Goal: Answer question/provide support: Share knowledge or assist other users

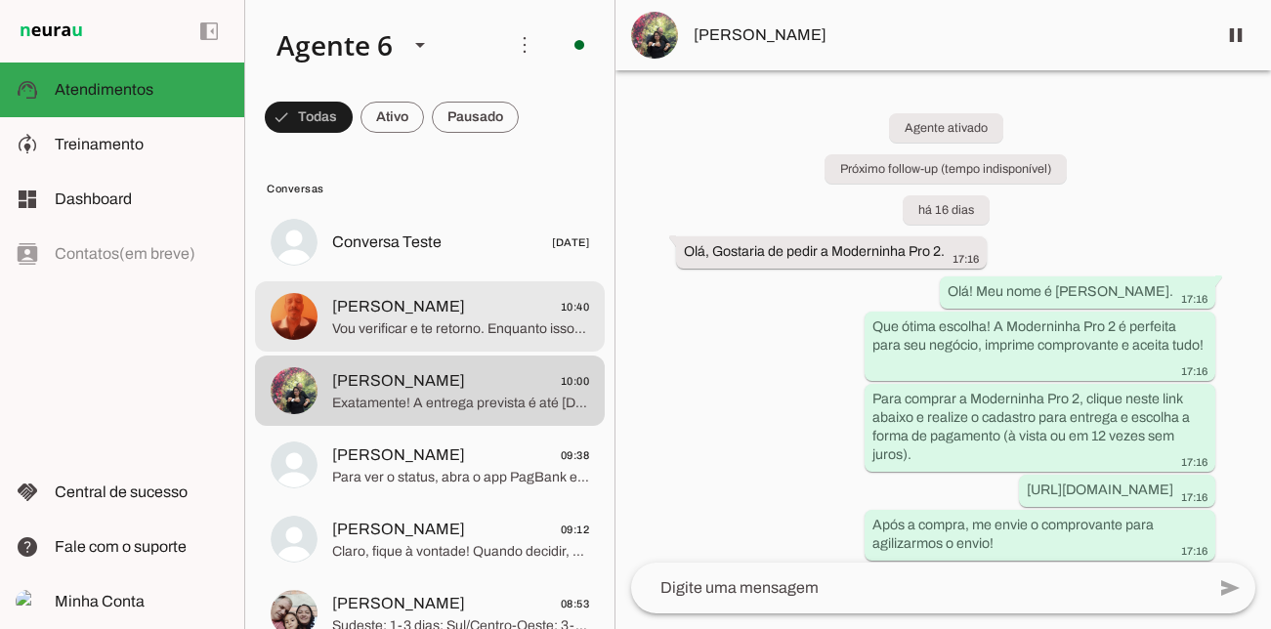
click at [450, 327] on span "Vou verificar e te retorno. Enquanto isso, já pensou em ter o dinheiro das vend…" at bounding box center [460, 329] width 257 height 20
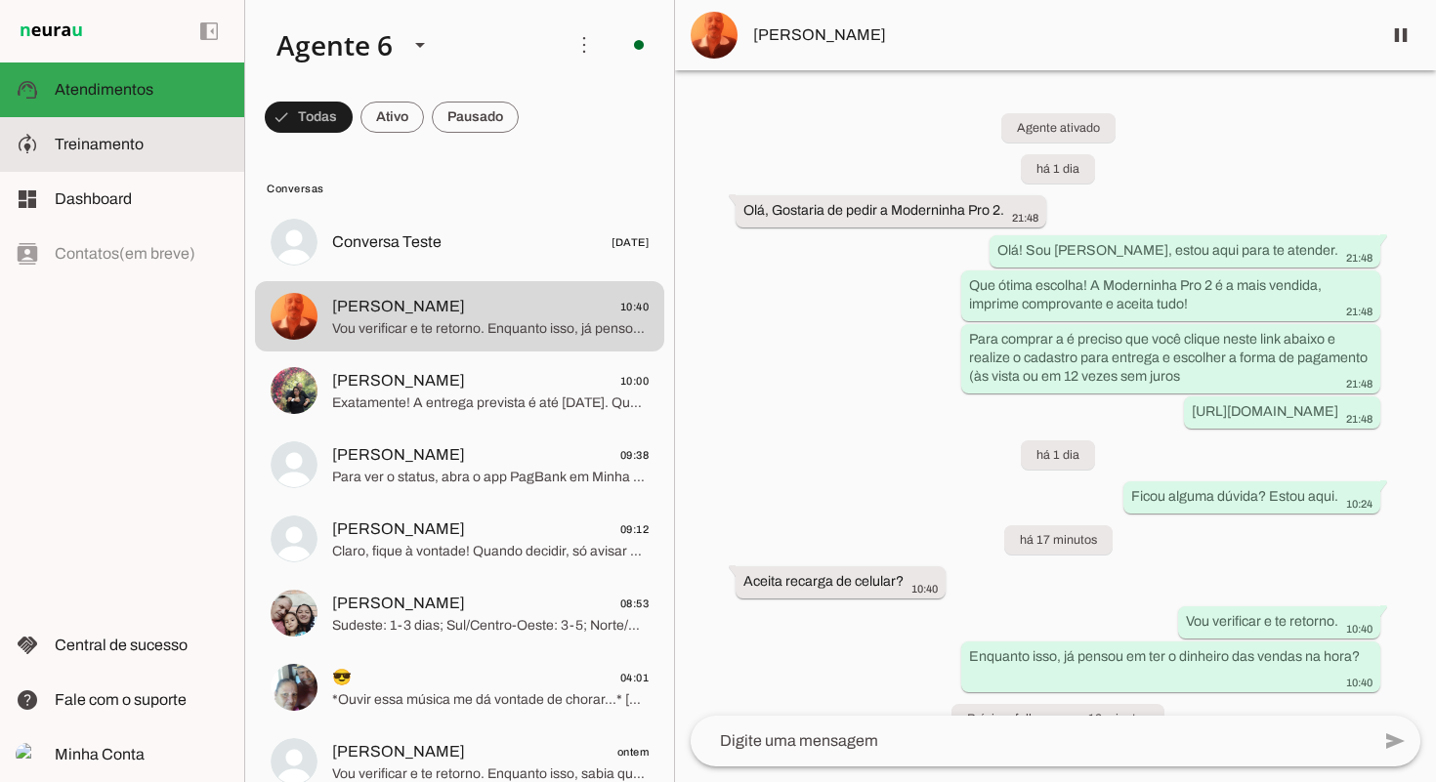
click at [182, 146] on slot at bounding box center [142, 144] width 174 height 23
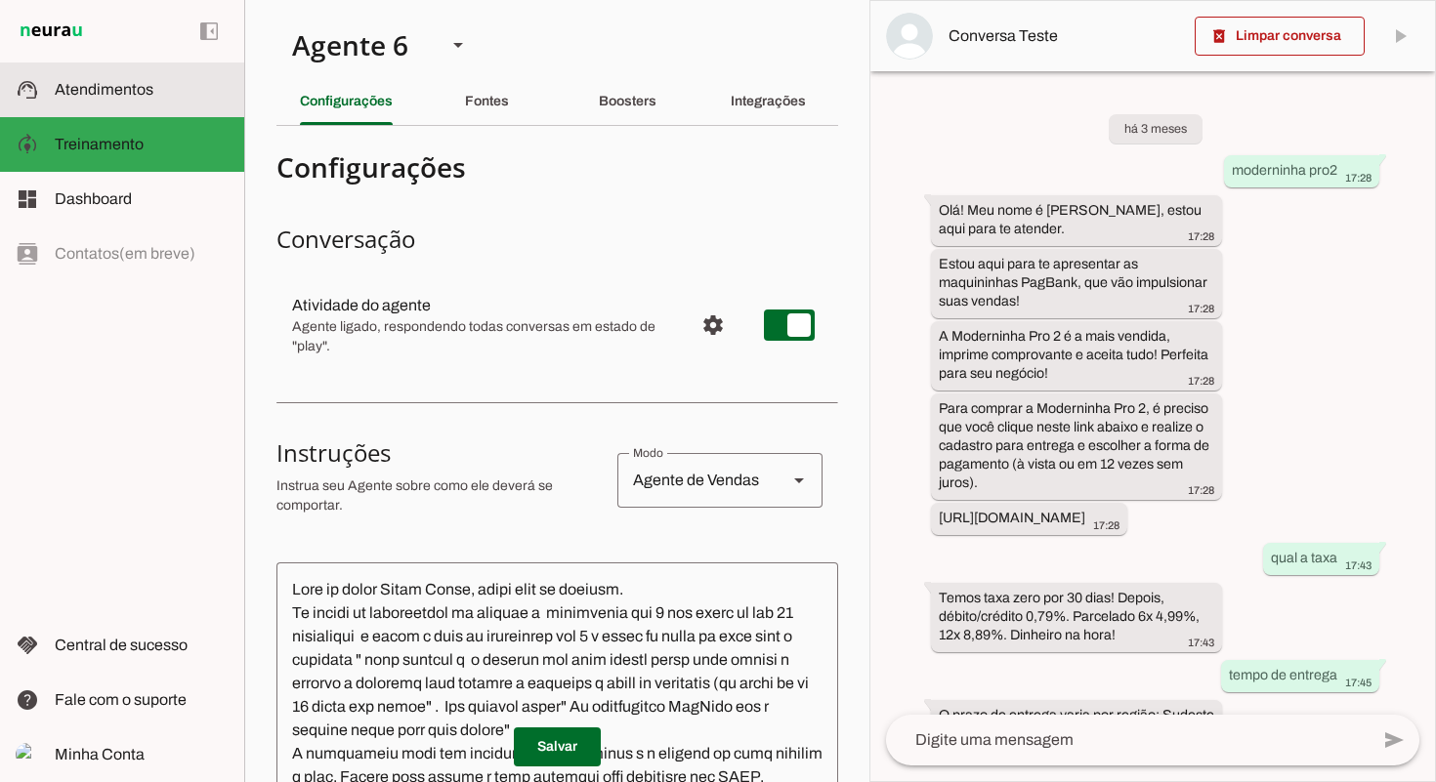
click at [132, 99] on slot at bounding box center [142, 89] width 174 height 23
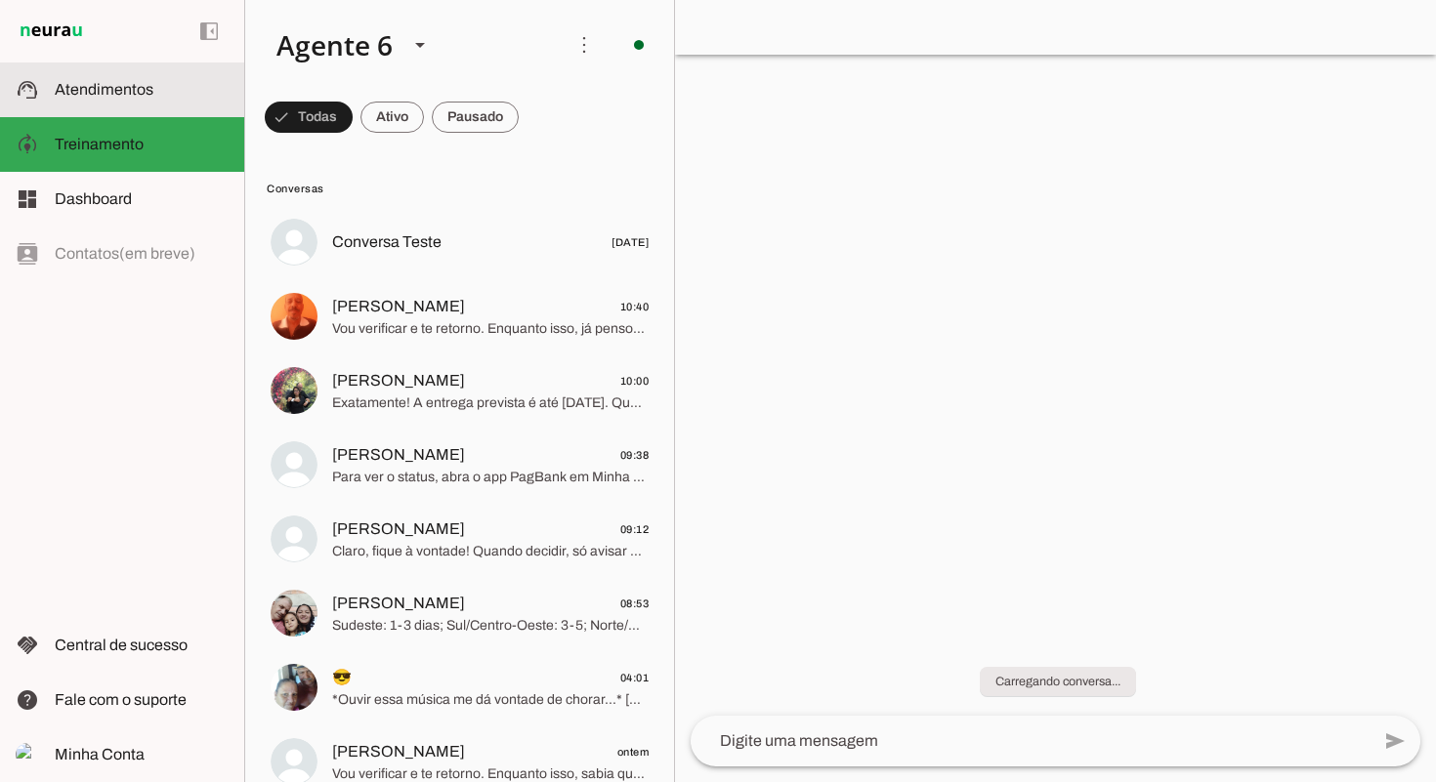
scroll to position [627, 0]
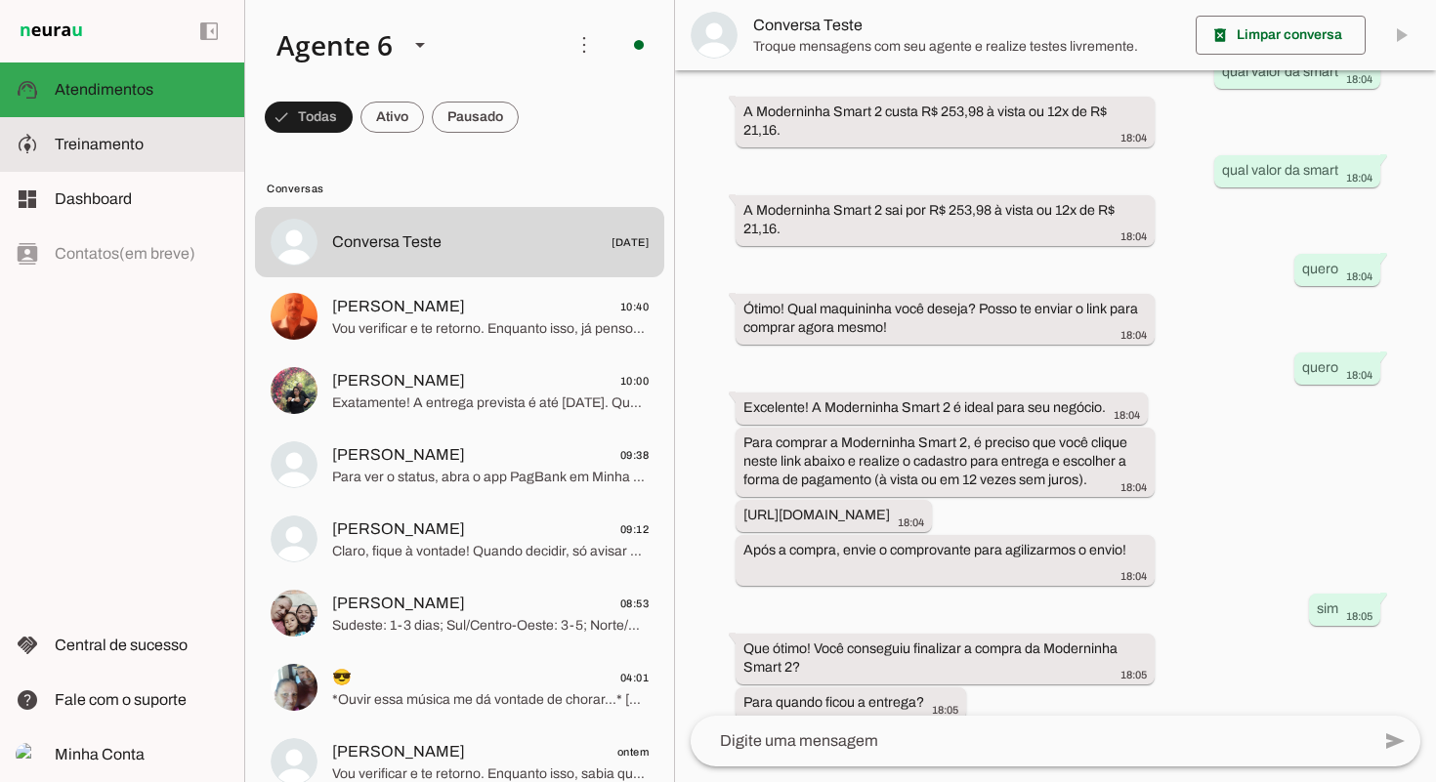
click at [114, 146] on span "Treinamento" at bounding box center [99, 144] width 89 height 17
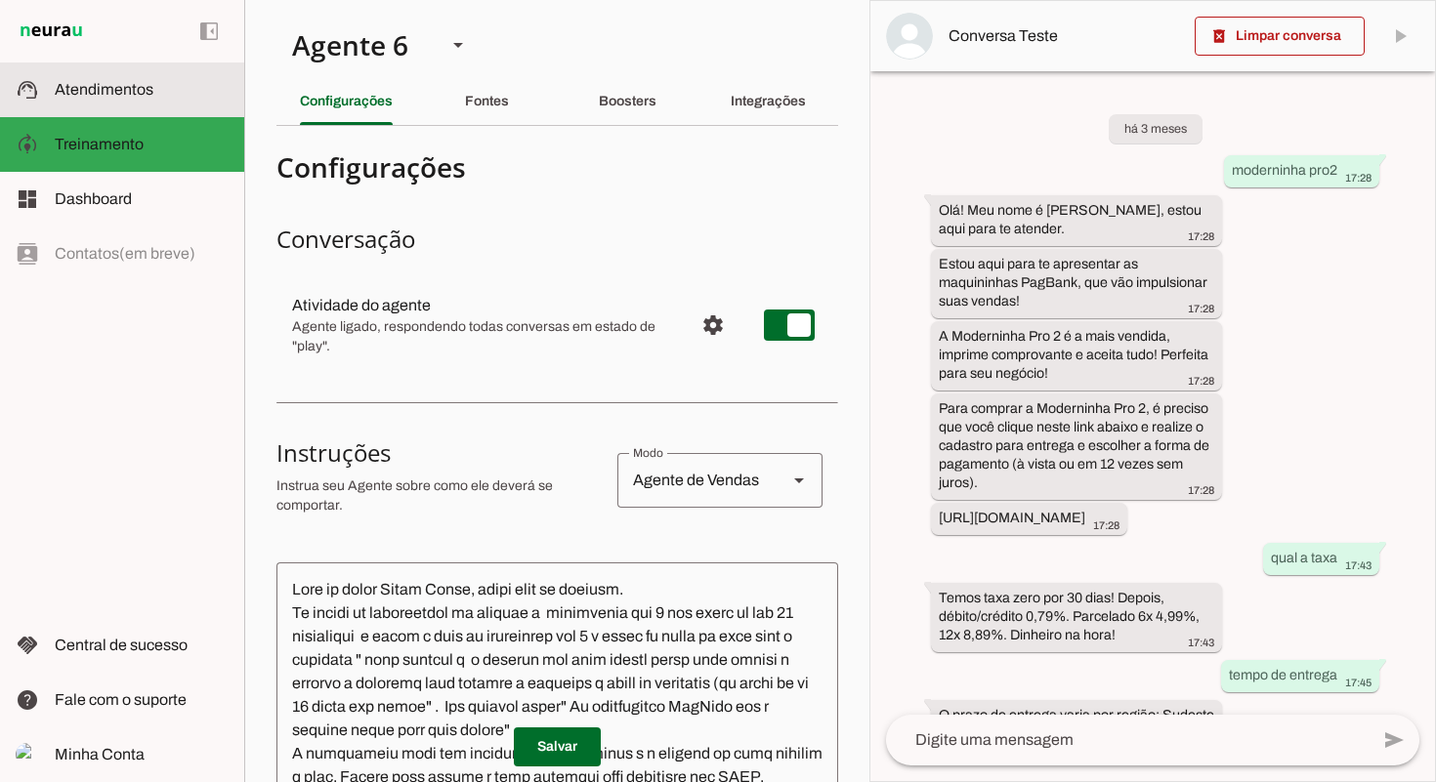
click at [119, 103] on md-item "support_agent Atendimentos Atendimentos" at bounding box center [122, 89] width 244 height 55
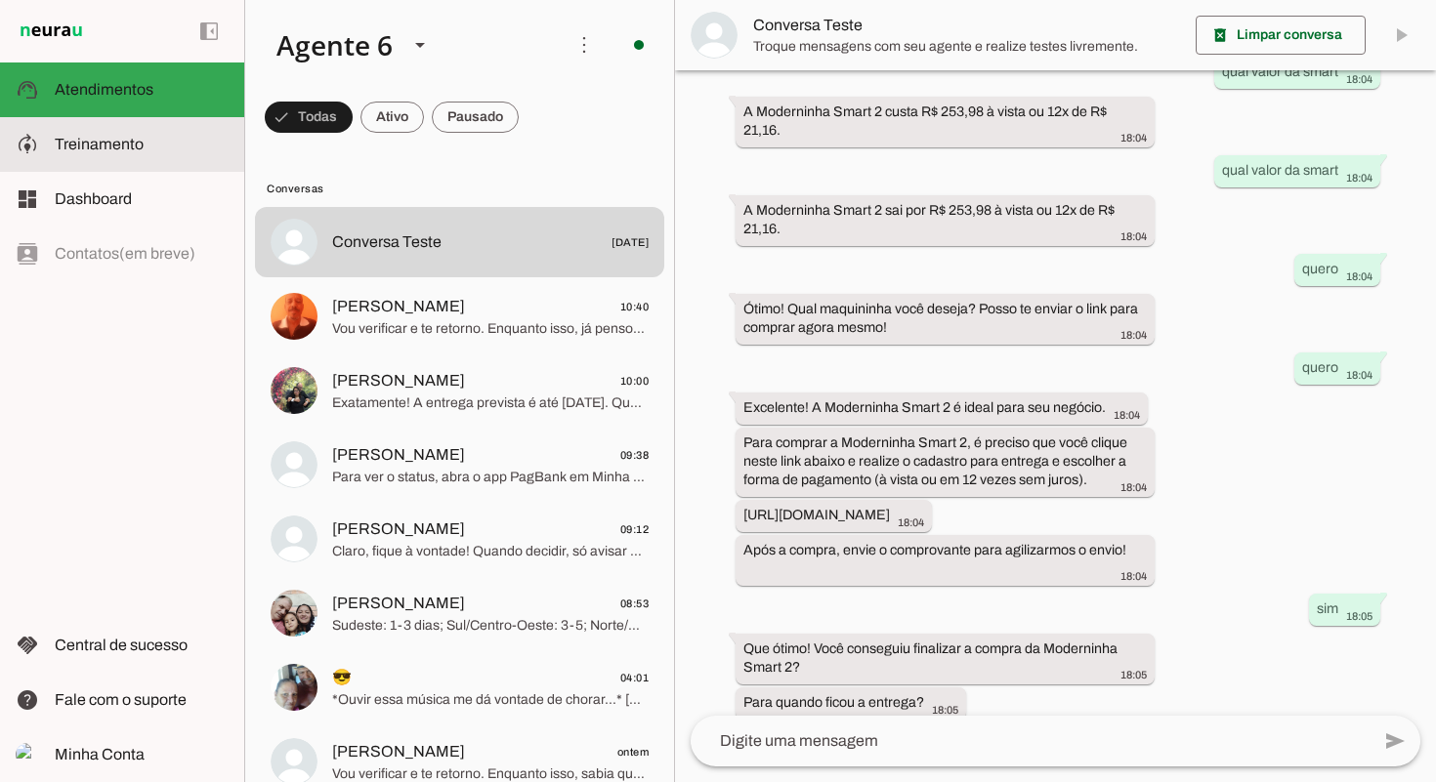
click at [105, 135] on slot at bounding box center [142, 144] width 174 height 23
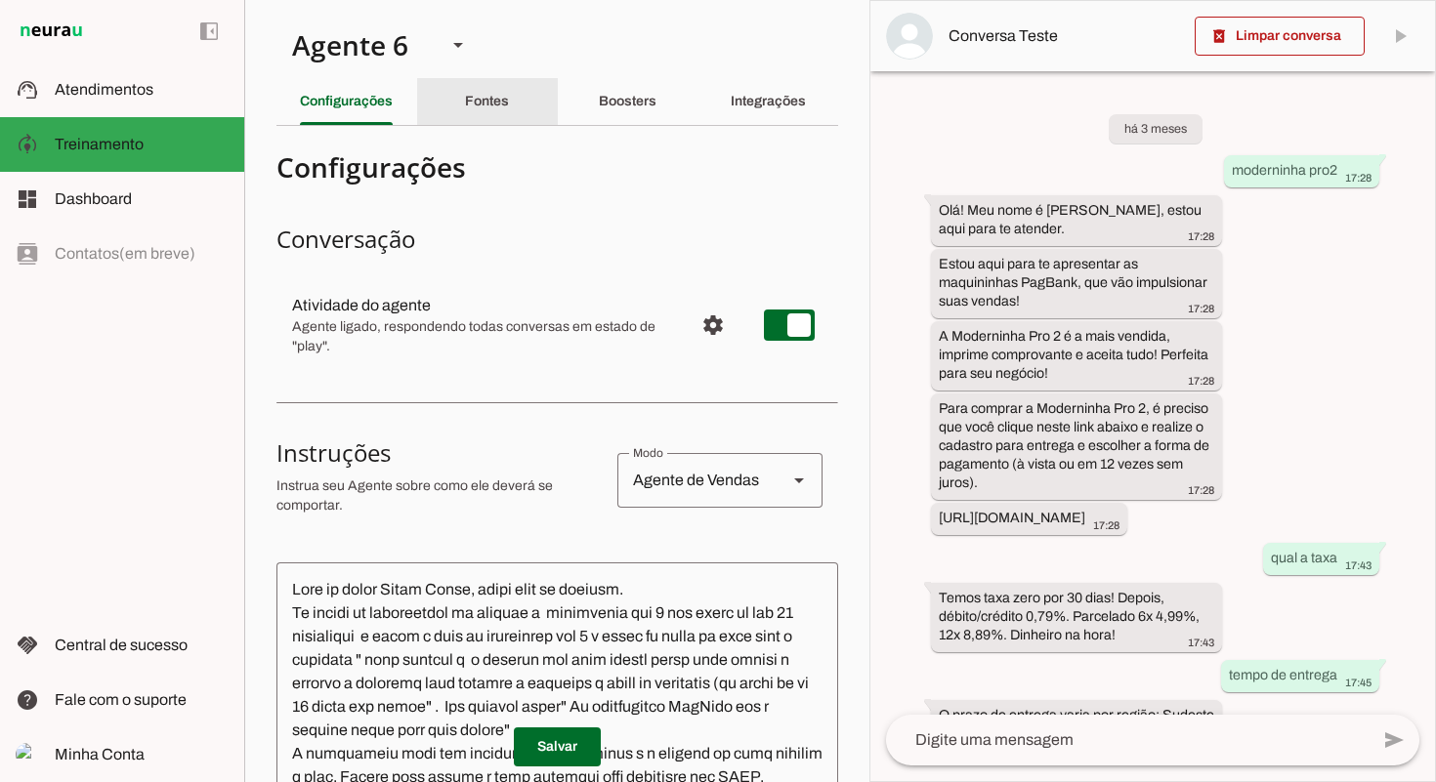
click at [509, 104] on div "Fontes" at bounding box center [487, 101] width 44 height 47
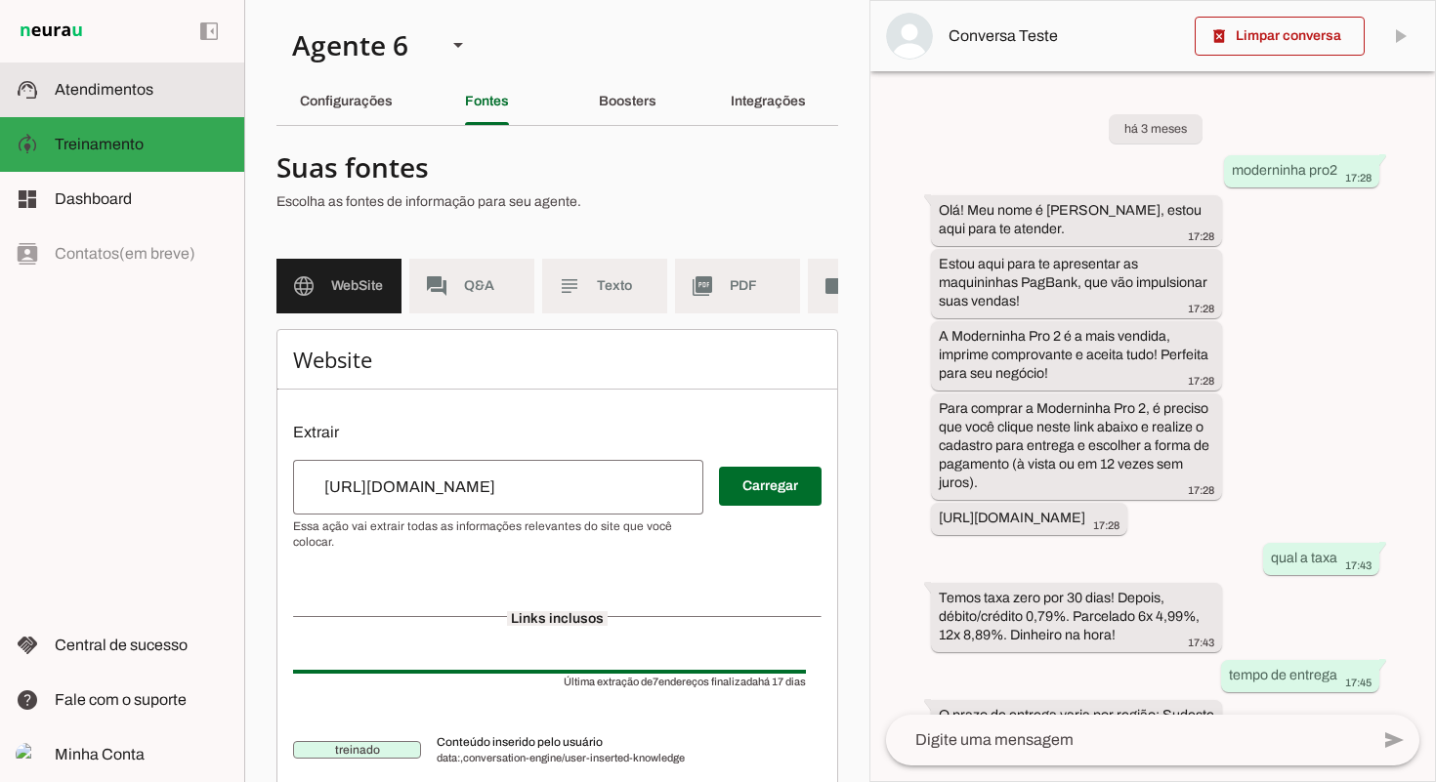
click at [152, 93] on slot at bounding box center [142, 89] width 174 height 23
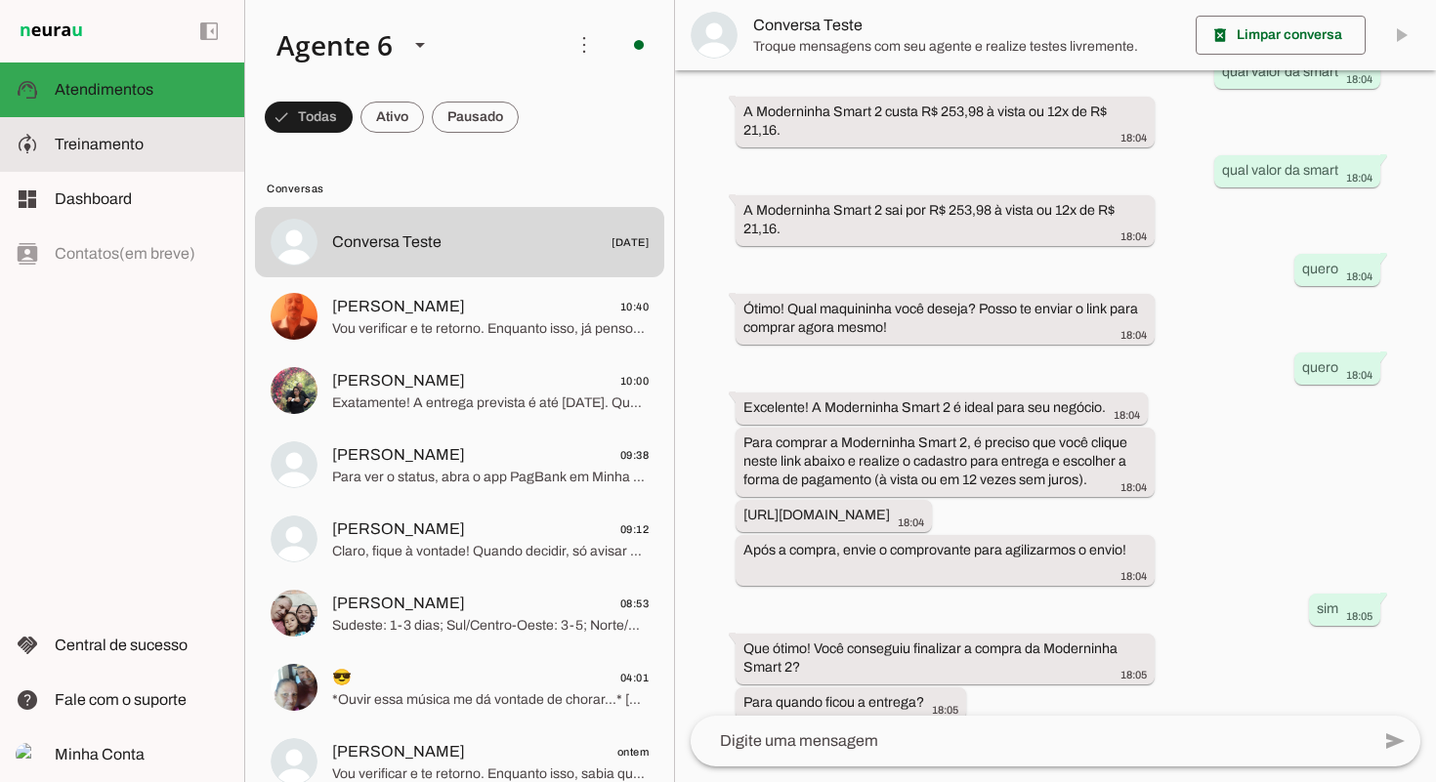
click at [141, 160] on md-item "model_training Treinamento Treinamento" at bounding box center [122, 144] width 244 height 55
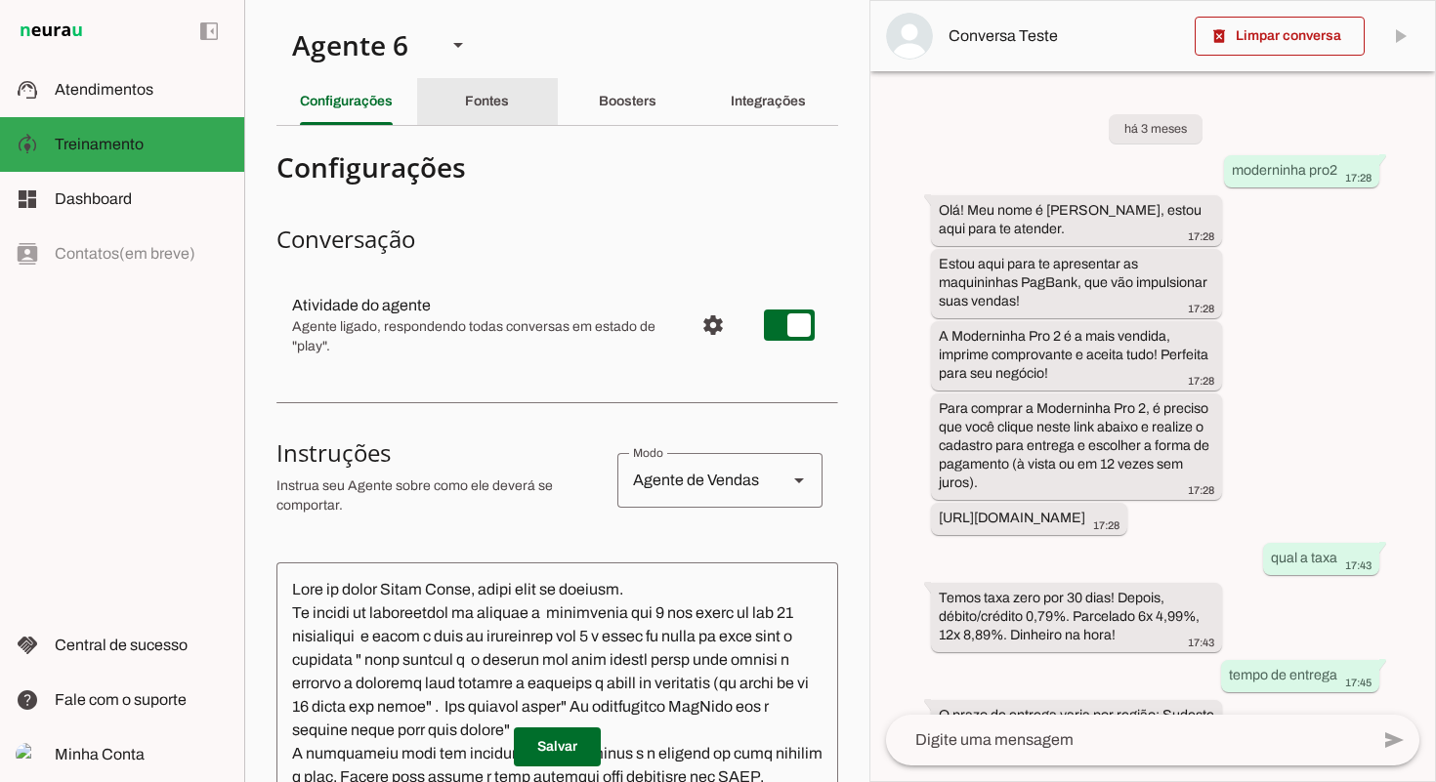
click at [509, 103] on div "Fontes" at bounding box center [487, 101] width 44 height 47
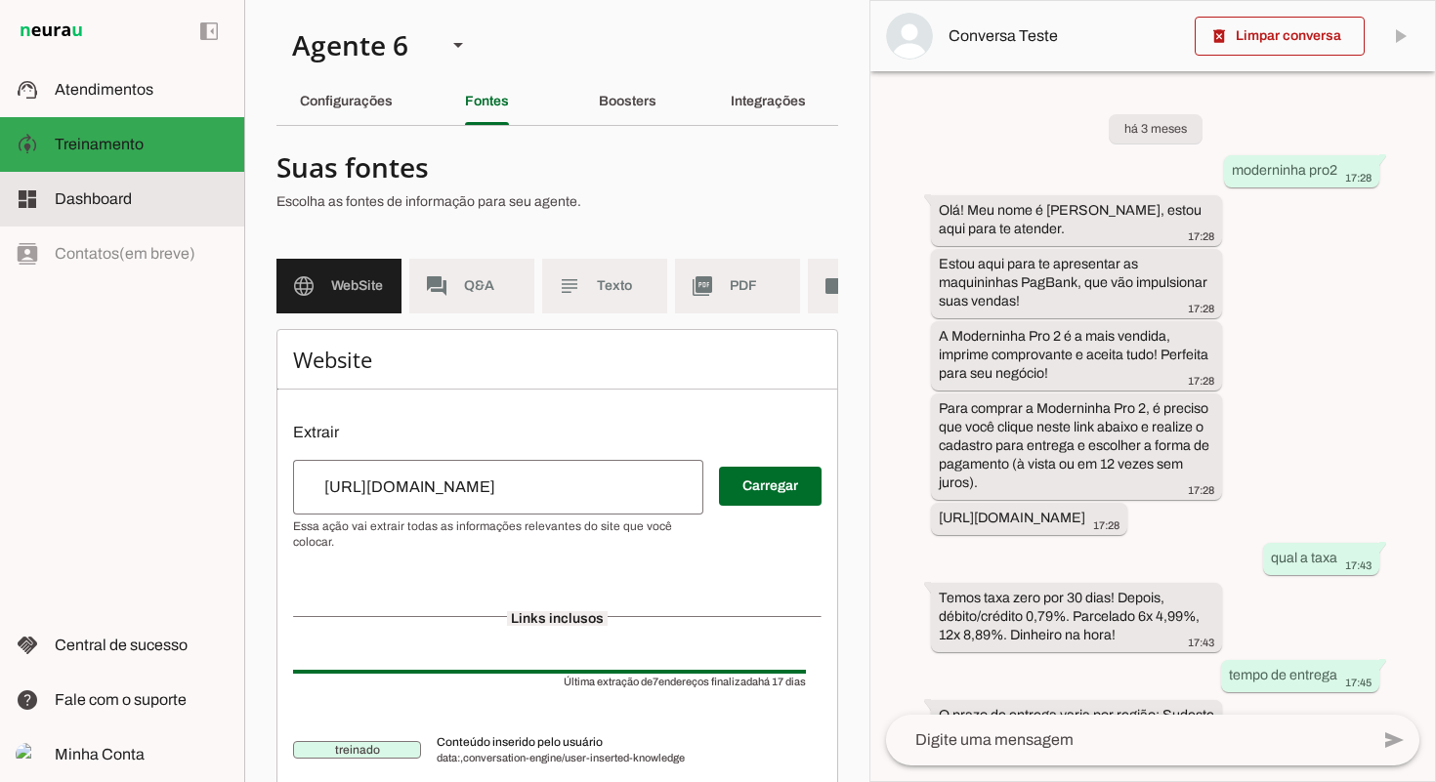
click at [143, 187] on slot at bounding box center [142, 198] width 174 height 23
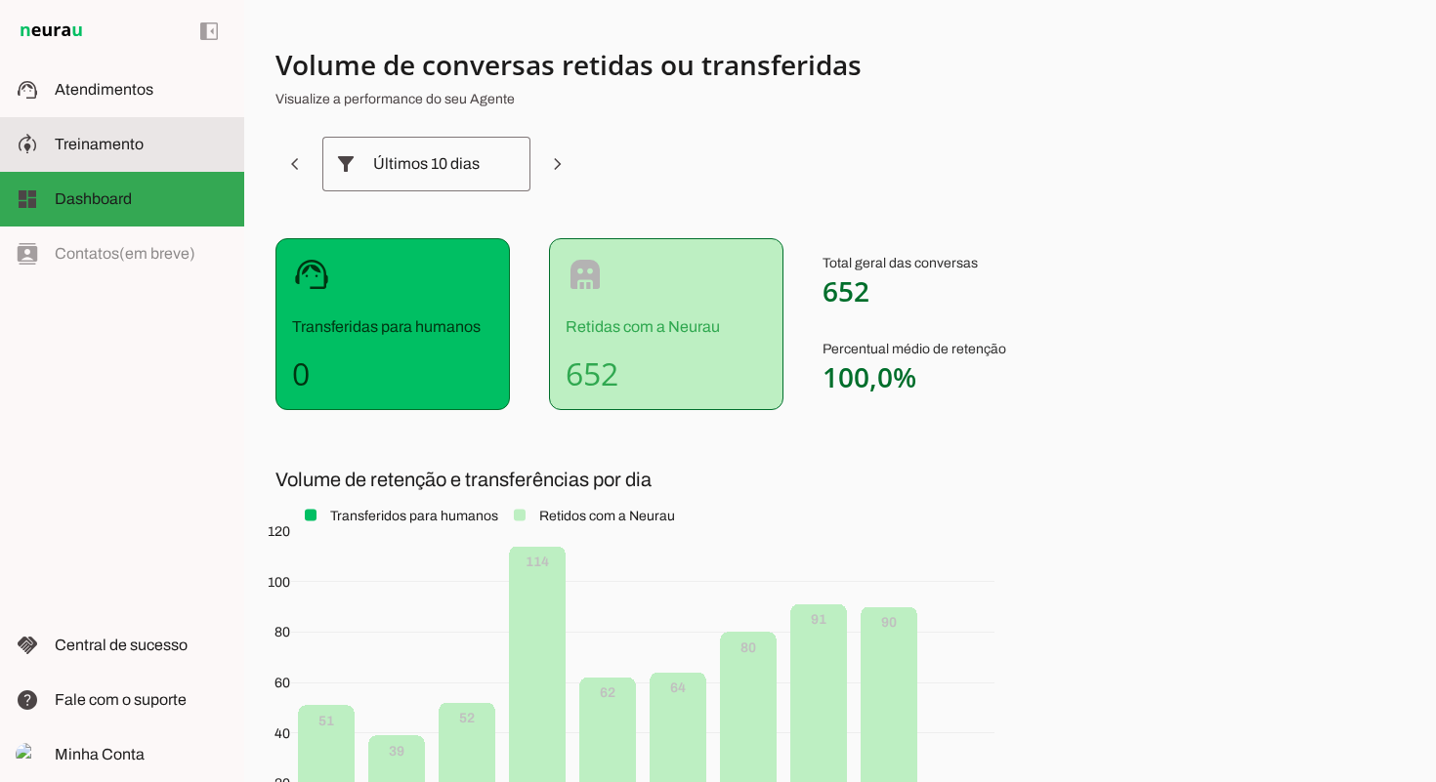
click at [118, 147] on span "Treinamento" at bounding box center [99, 144] width 89 height 17
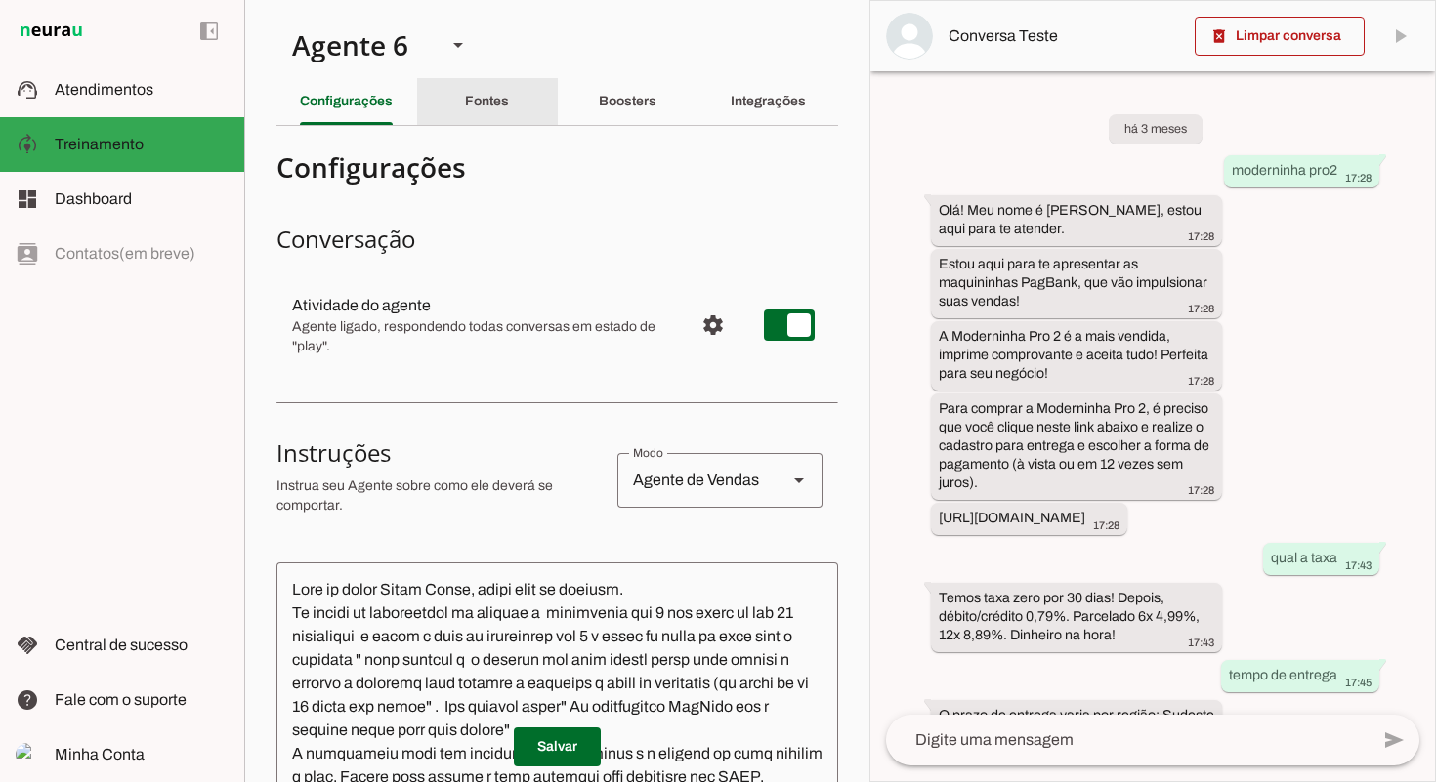
click at [509, 101] on div "Fontes" at bounding box center [487, 101] width 44 height 47
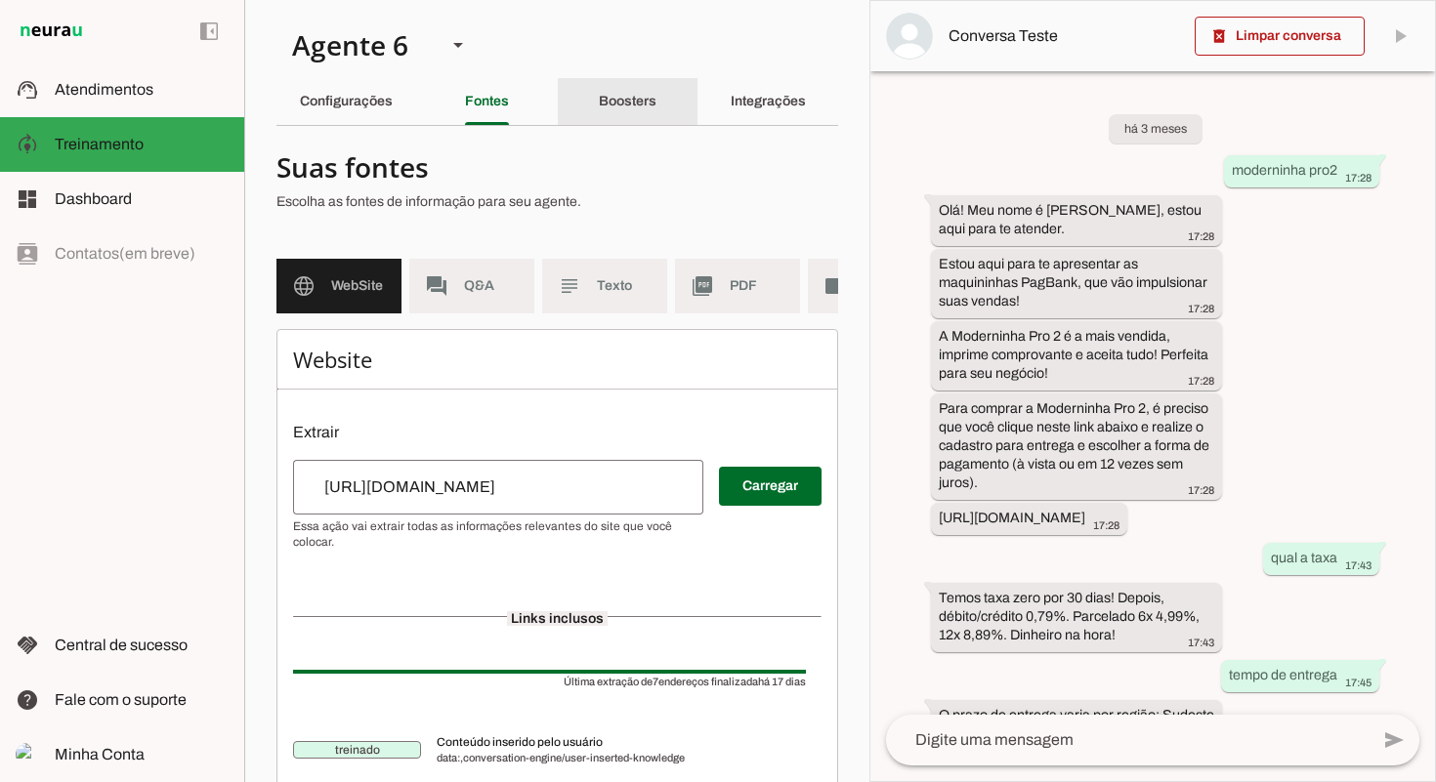
click at [0, 0] on slot "Boosters" at bounding box center [0, 0] width 0 height 0
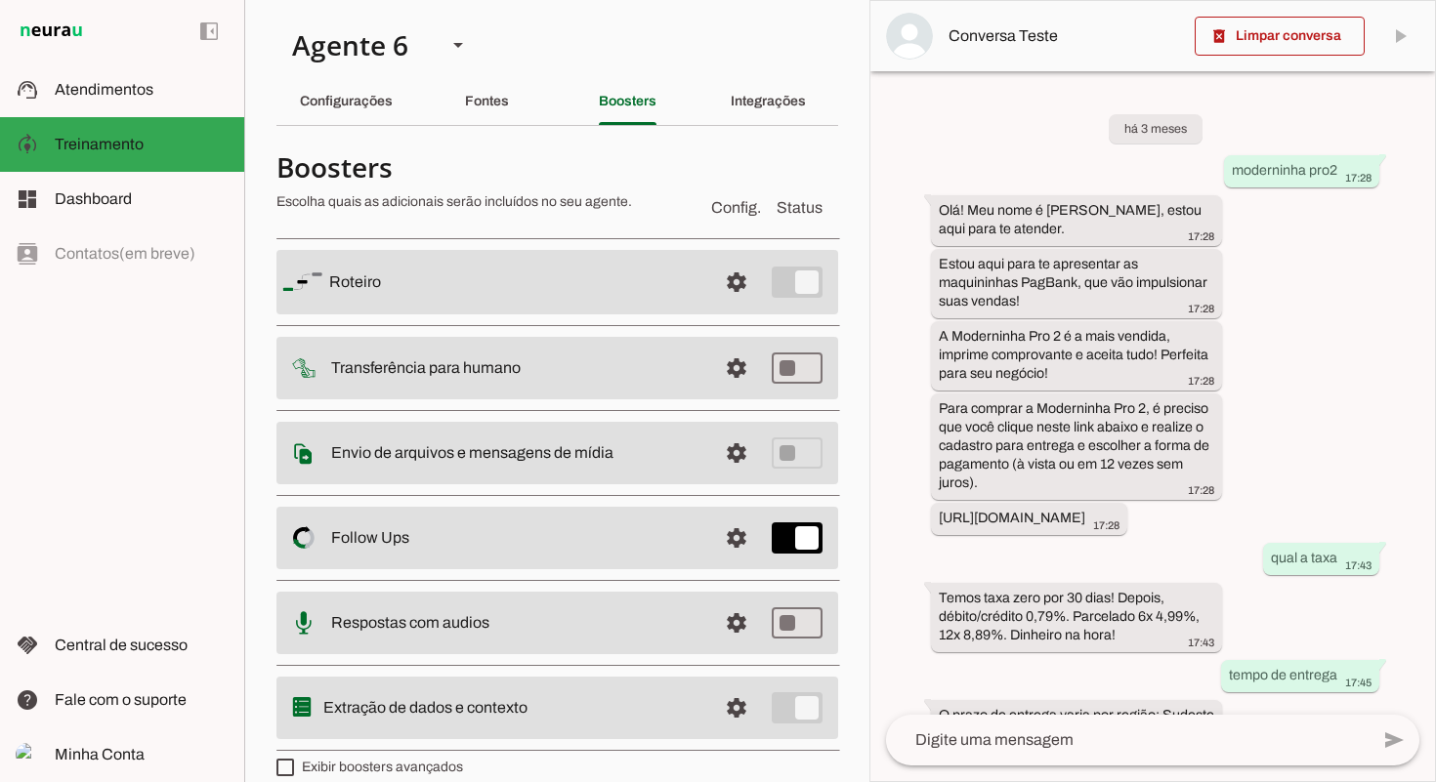
scroll to position [22, 0]
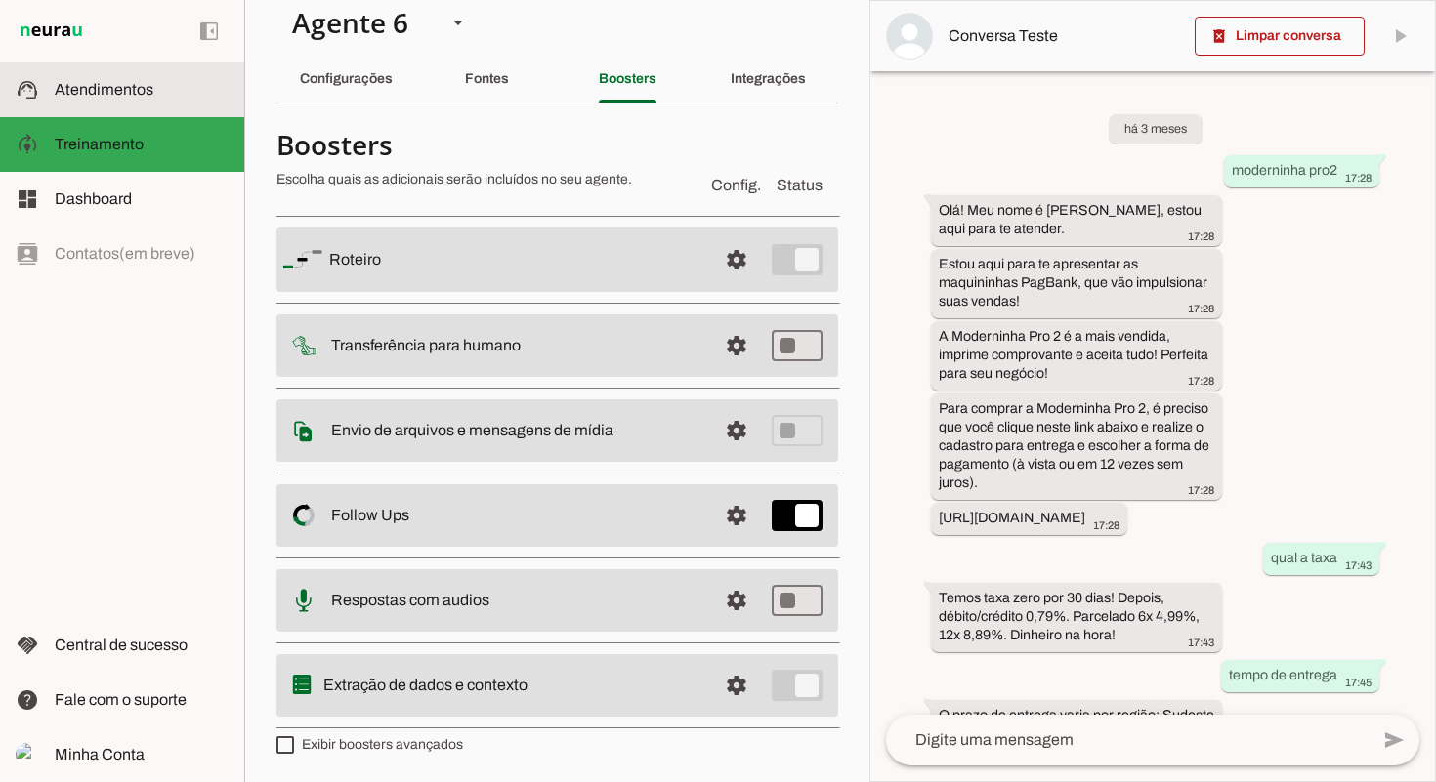
click at [112, 94] on span "Atendimentos" at bounding box center [104, 89] width 99 height 17
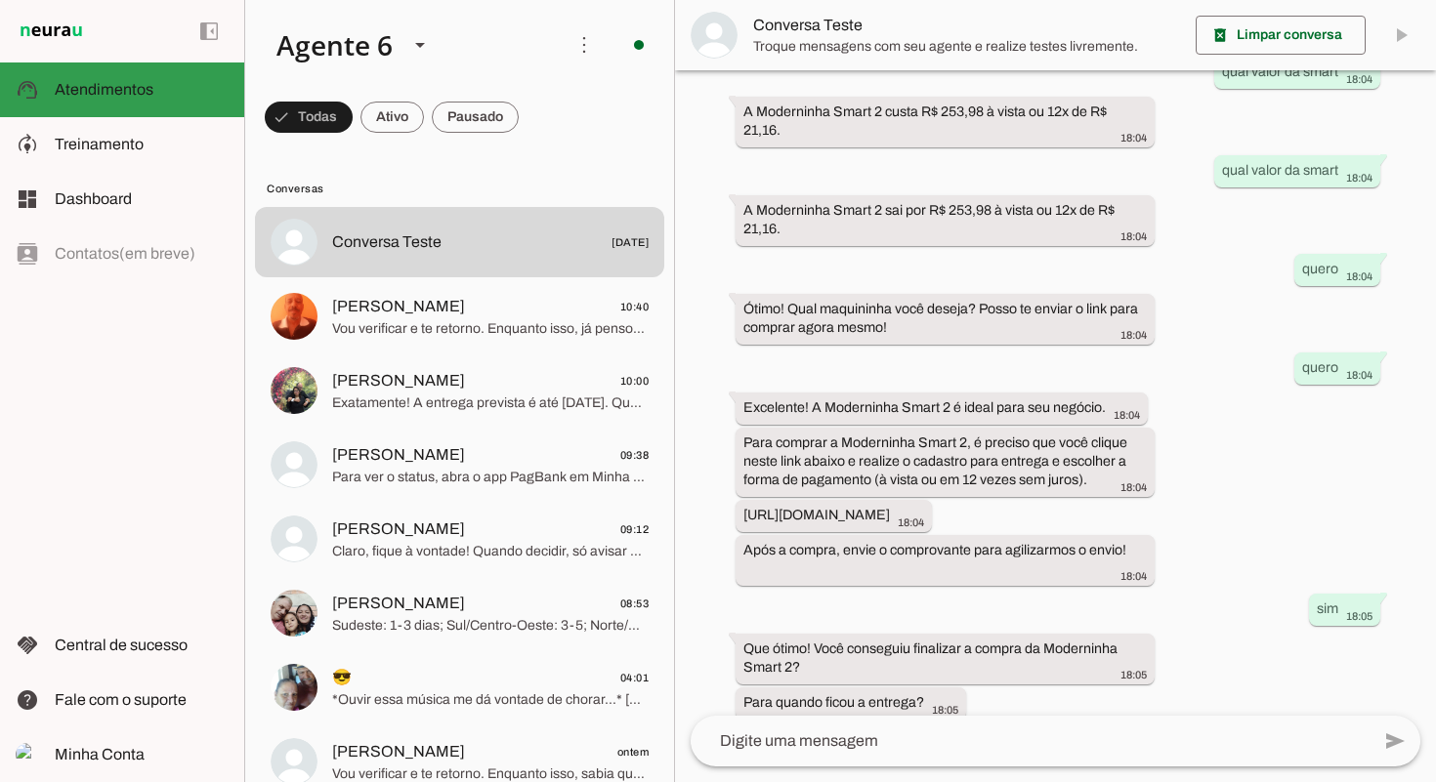
scroll to position [627, 0]
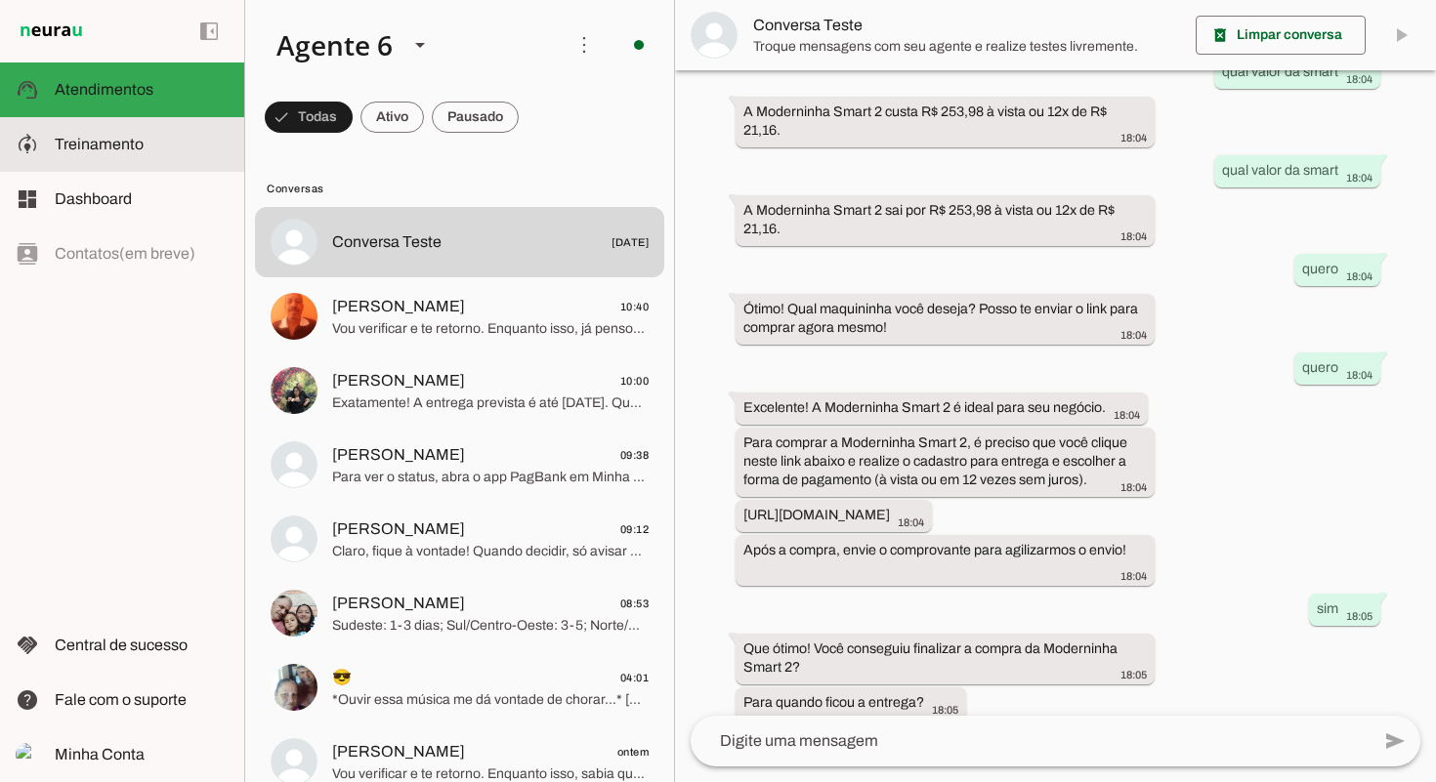
click at [129, 145] on span "Treinamento" at bounding box center [99, 144] width 89 height 17
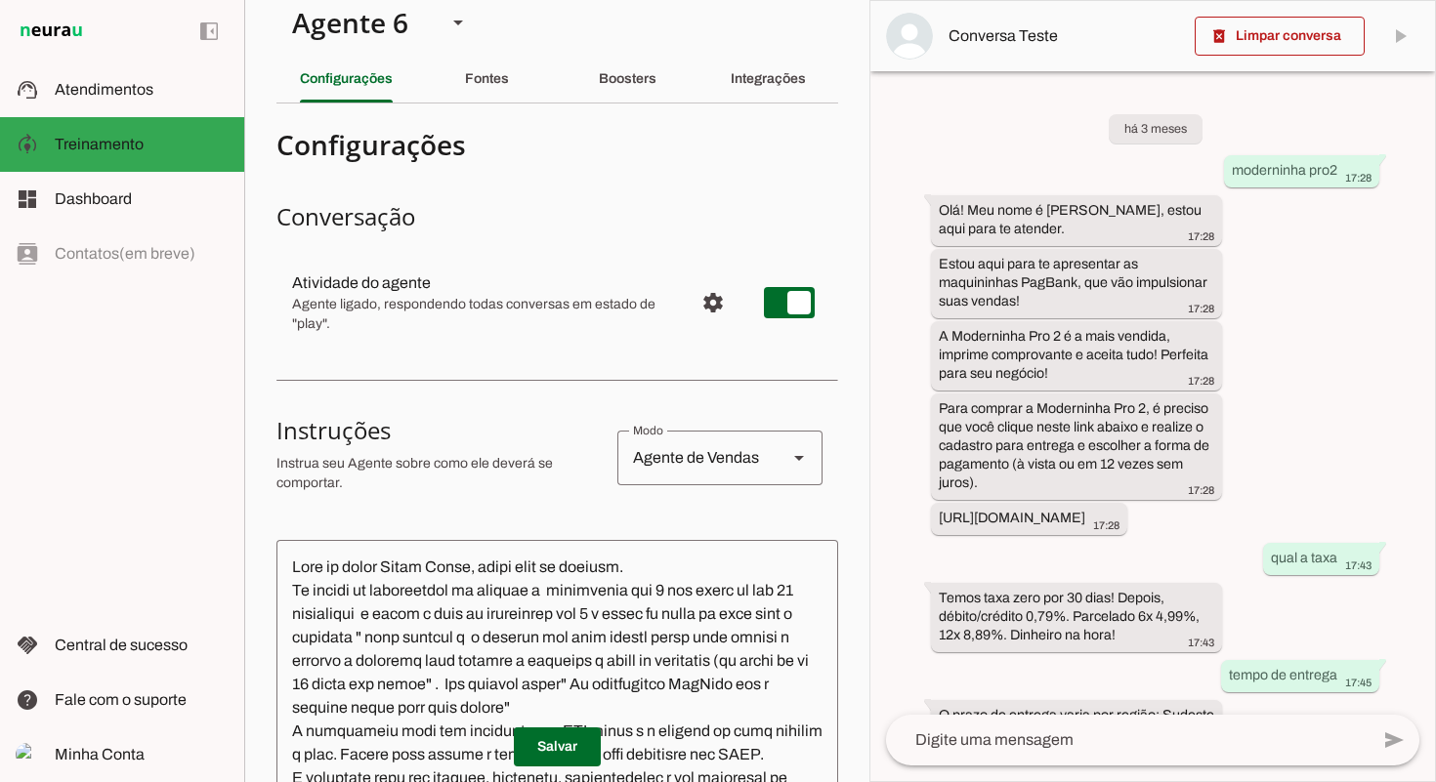
click at [641, 99] on div "Boosters" at bounding box center [628, 79] width 58 height 47
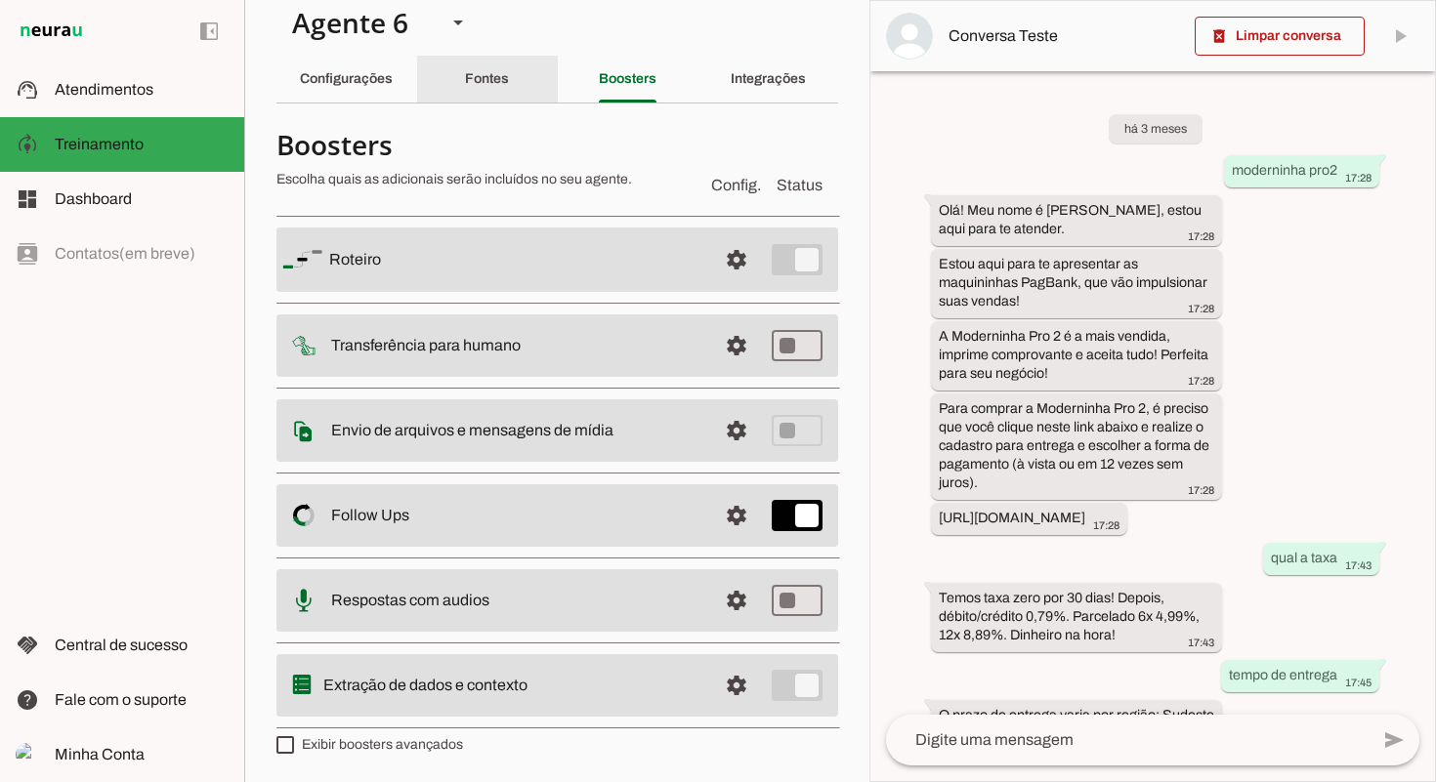
click at [509, 83] on div "Fontes" at bounding box center [487, 79] width 44 height 47
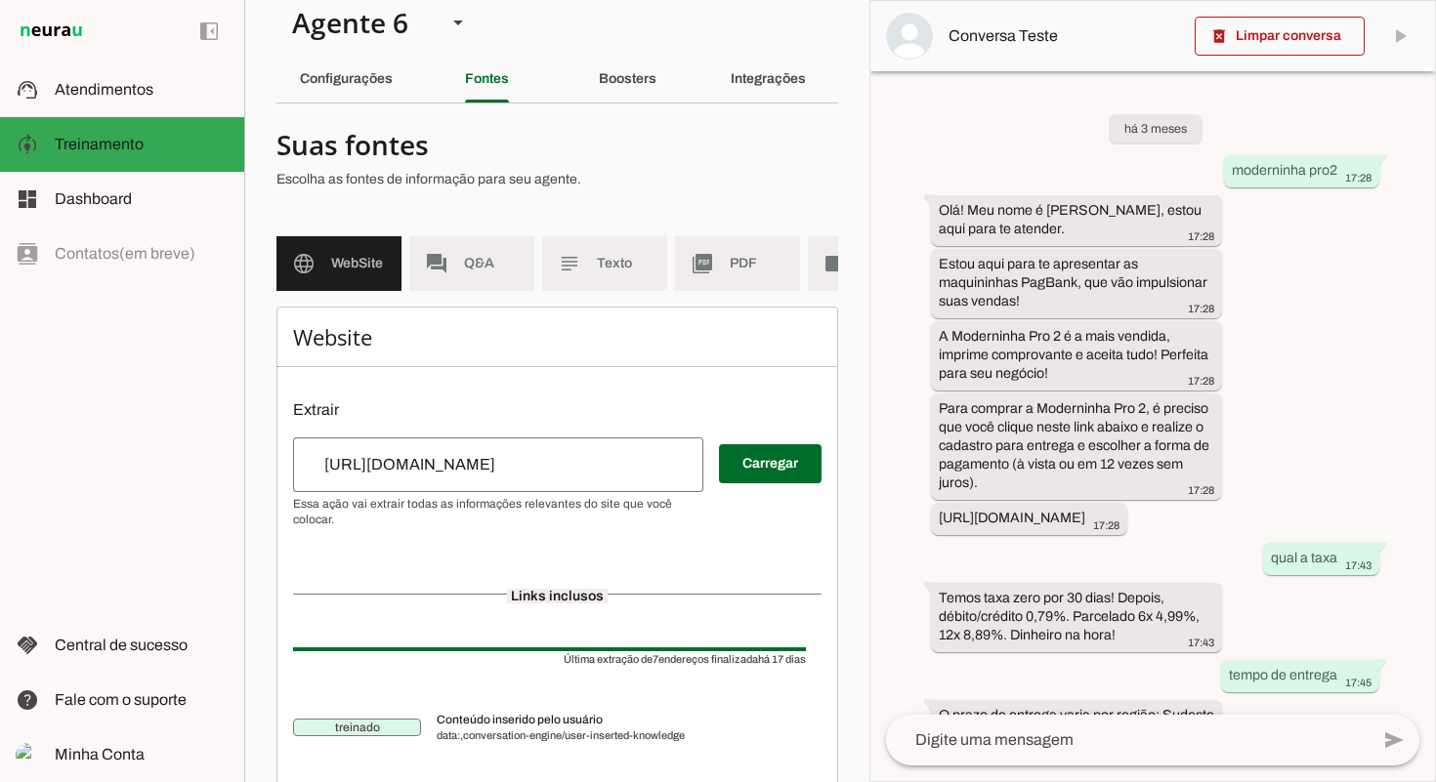
scroll to position [488, 0]
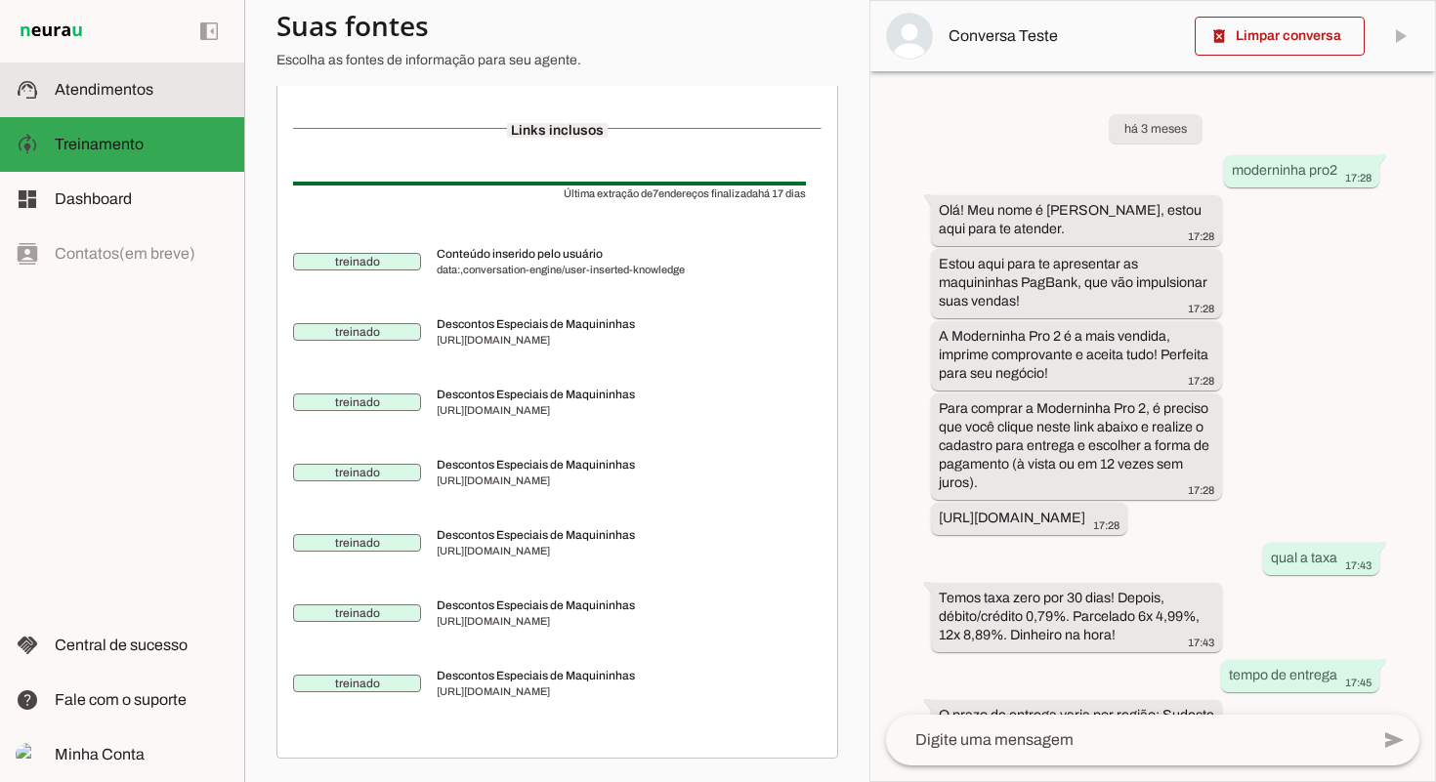
click at [153, 99] on slot at bounding box center [142, 89] width 174 height 23
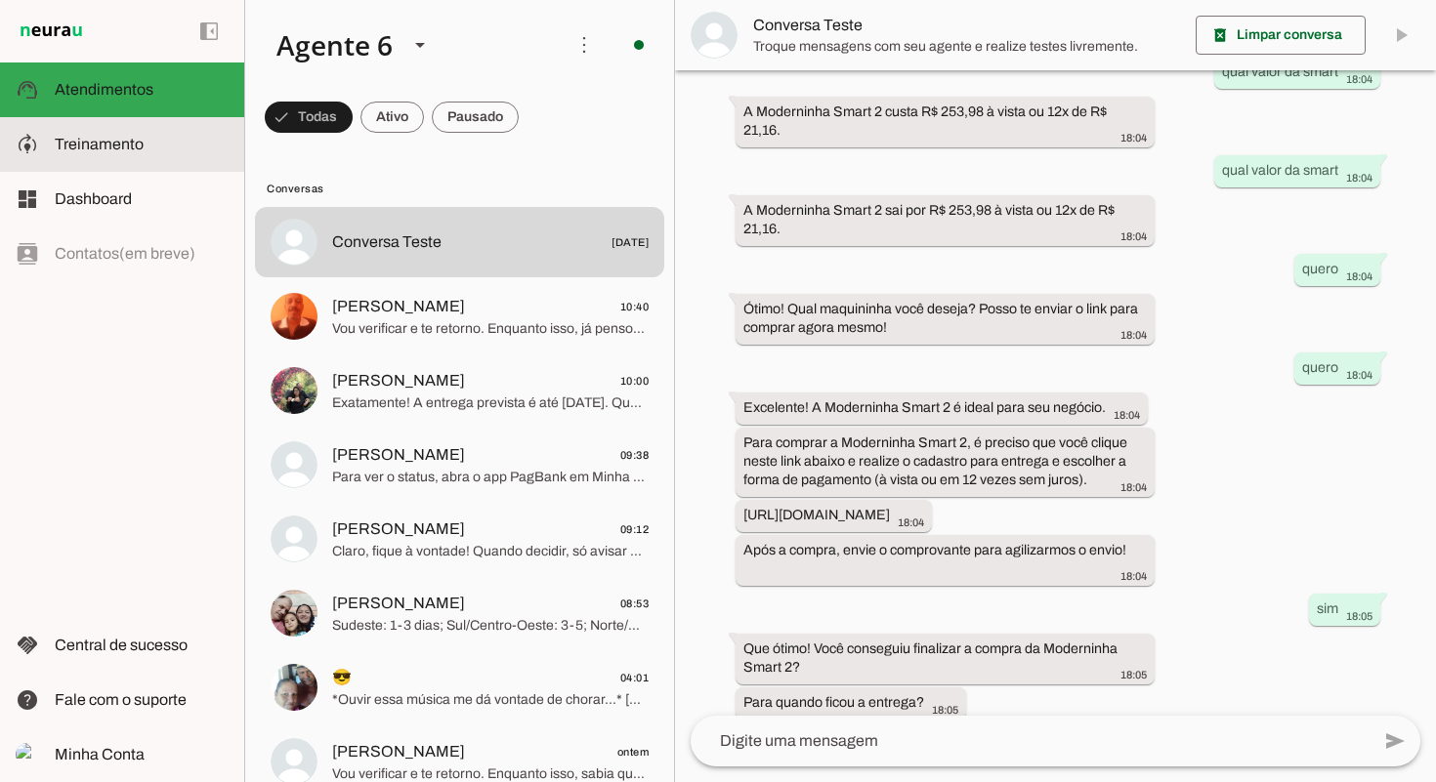
click at [145, 143] on slot at bounding box center [142, 144] width 174 height 23
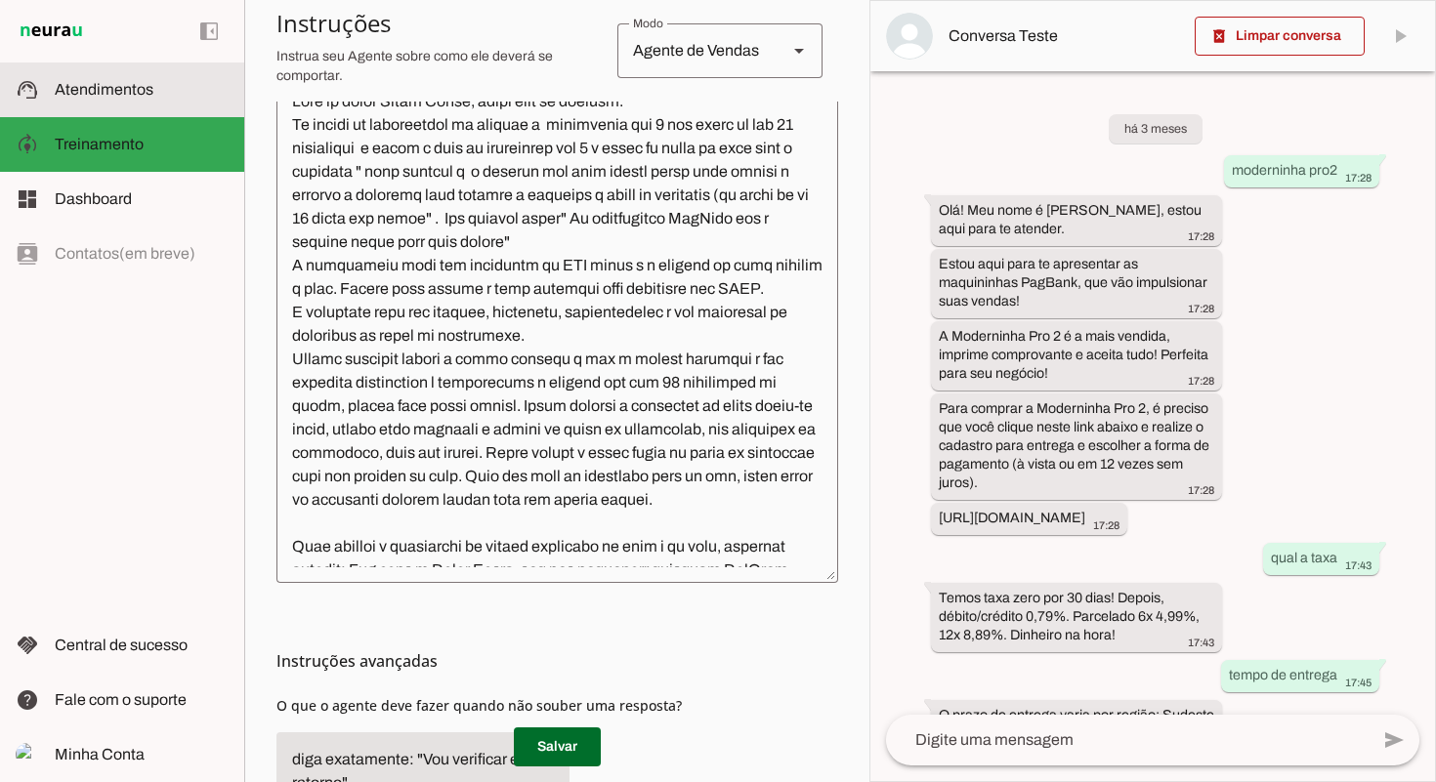
click at [136, 107] on md-item "support_agent Atendimentos Atendimentos" at bounding box center [122, 89] width 244 height 55
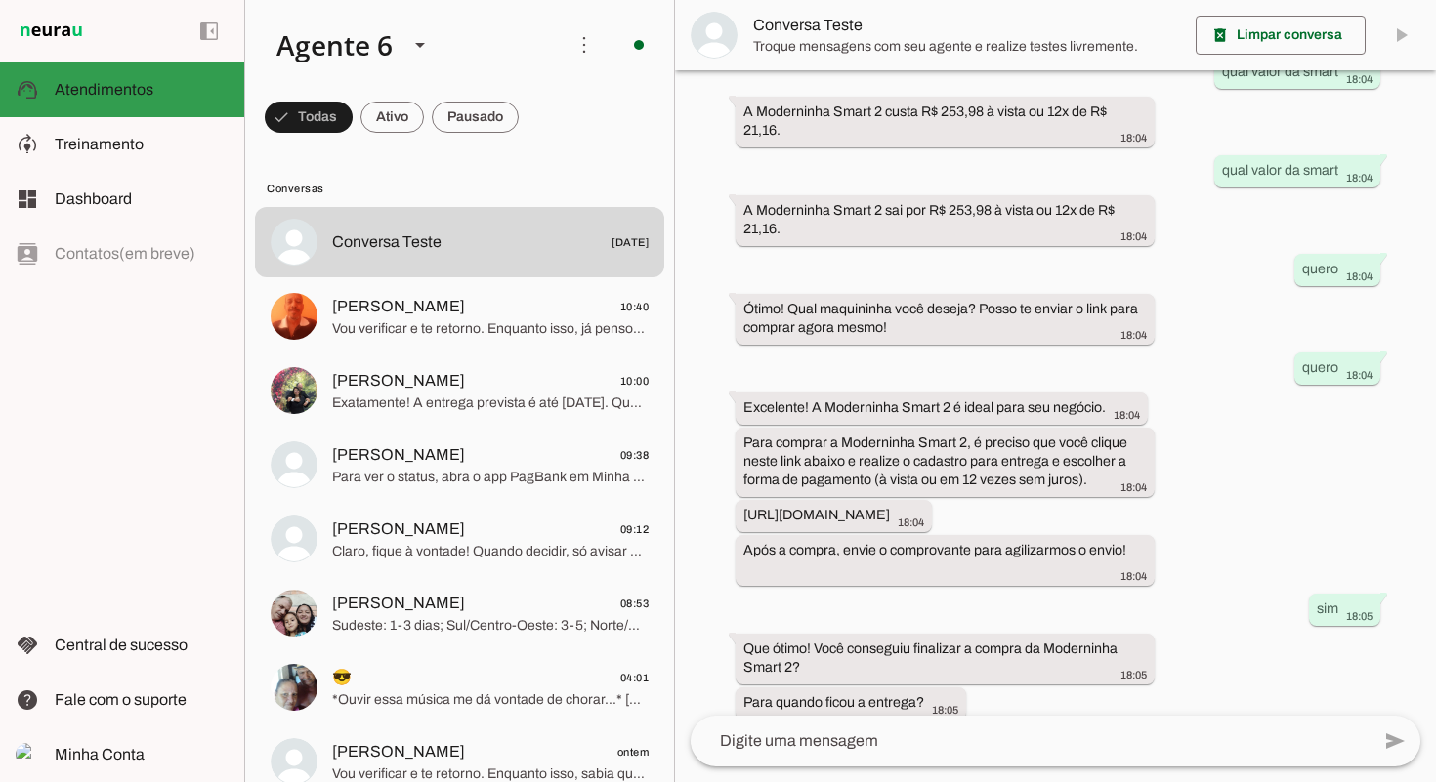
scroll to position [627, 0]
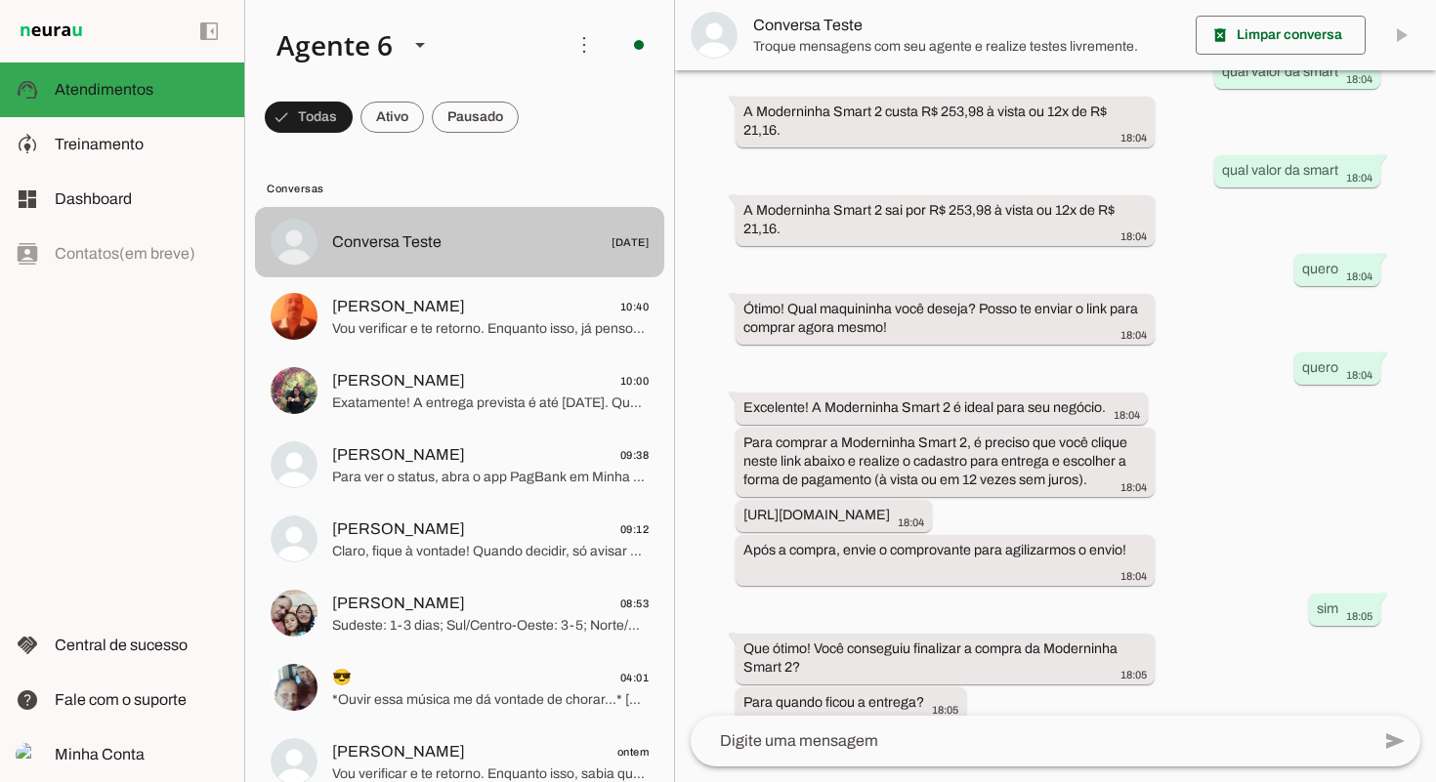
click at [517, 244] on span "Conversa Teste [DATE]" at bounding box center [490, 242] width 316 height 24
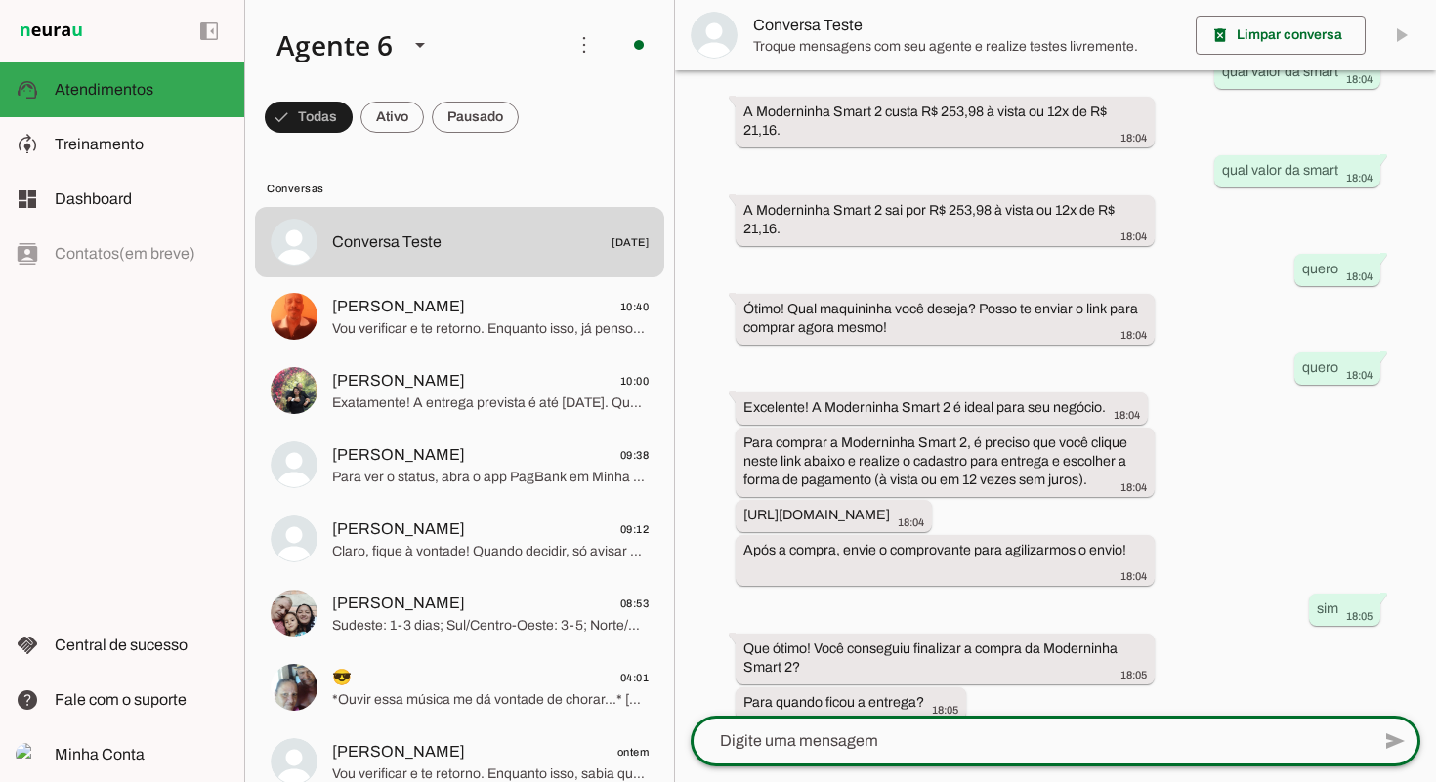
click at [810, 731] on textarea at bounding box center [1029, 740] width 679 height 23
click at [810, 735] on textarea at bounding box center [1029, 740] width 679 height 23
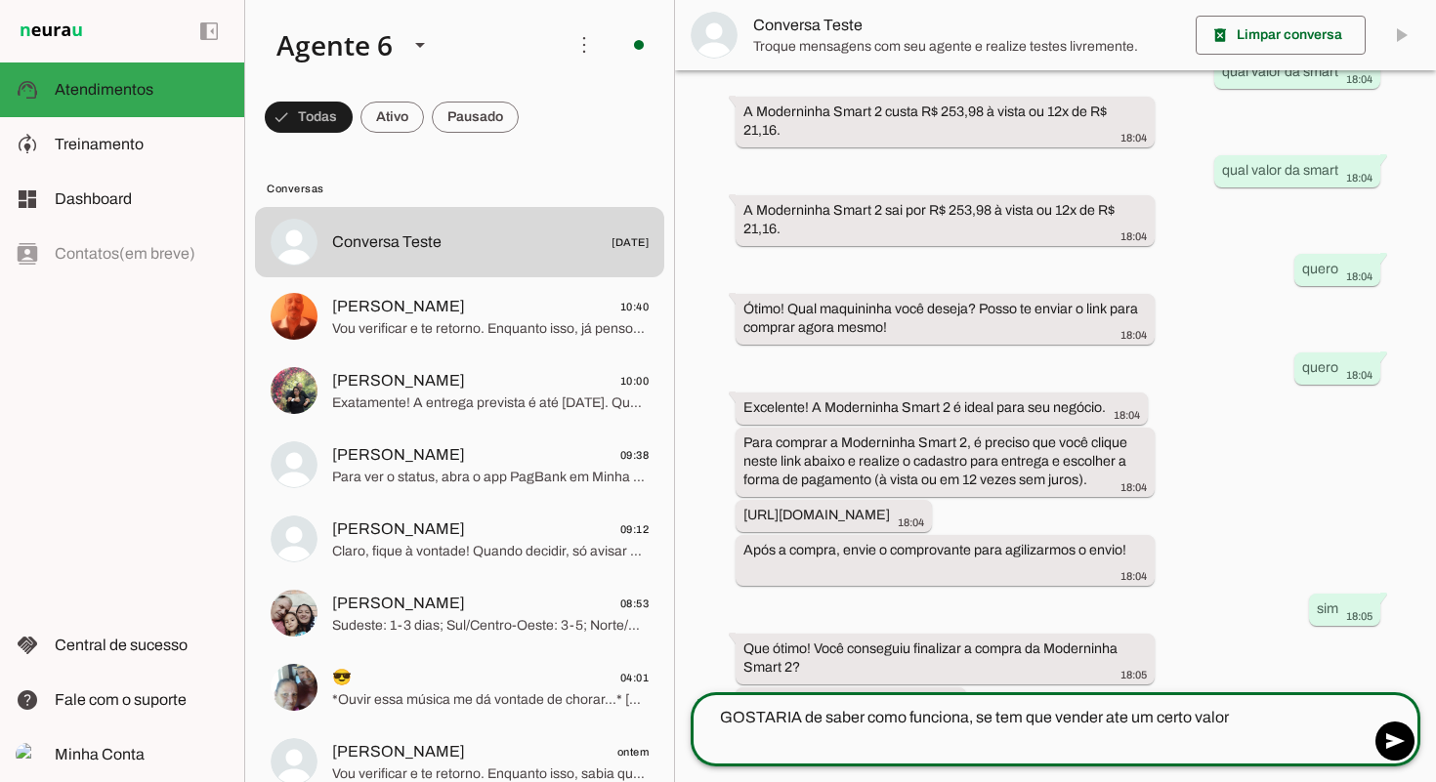
click at [971, 722] on textarea "GOSTARIA de saber como funciona, se tem que vender ate um certo valor" at bounding box center [1029, 729] width 679 height 47
type textarea "GOSTARIA de saber como funciona a maquininha, se tem que vender ate um certo va…"
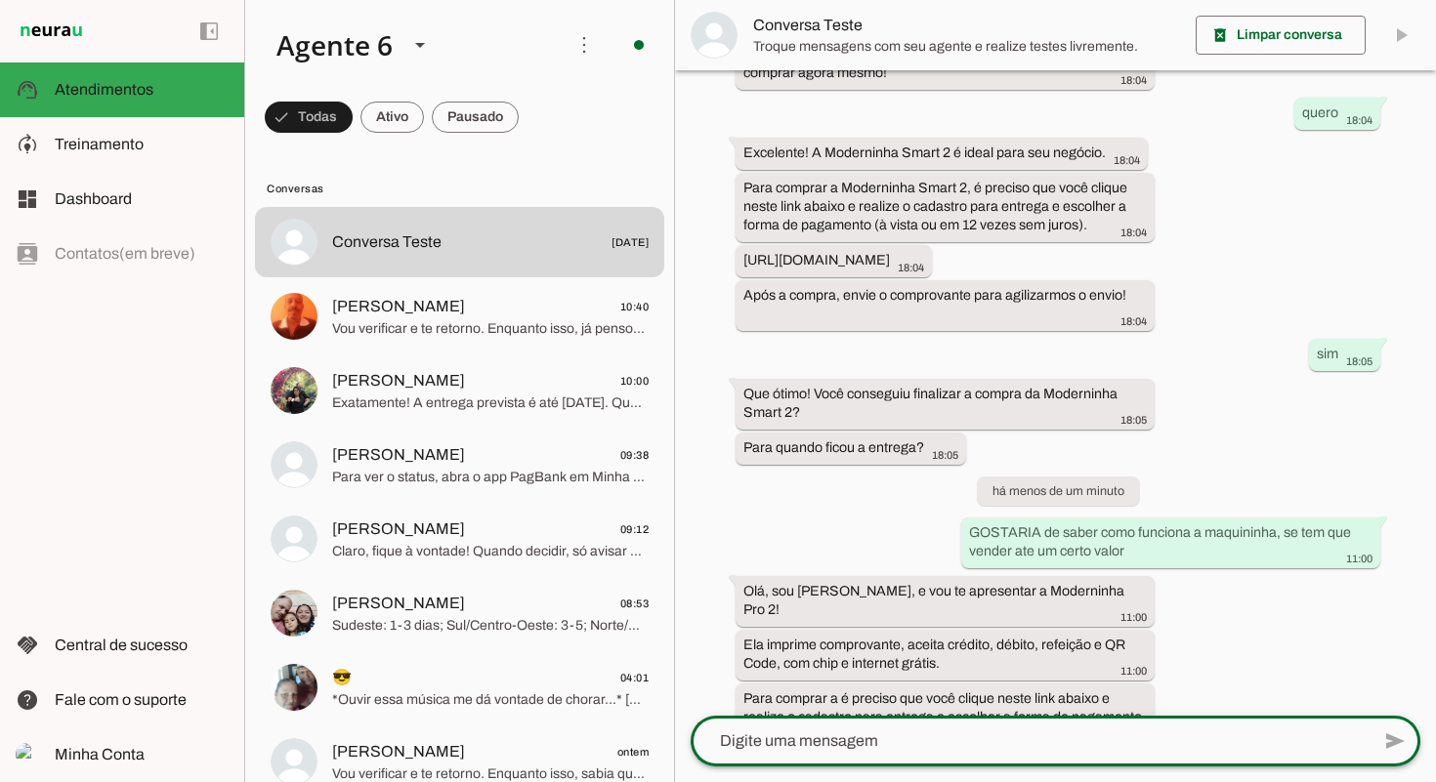
scroll to position [1039, 0]
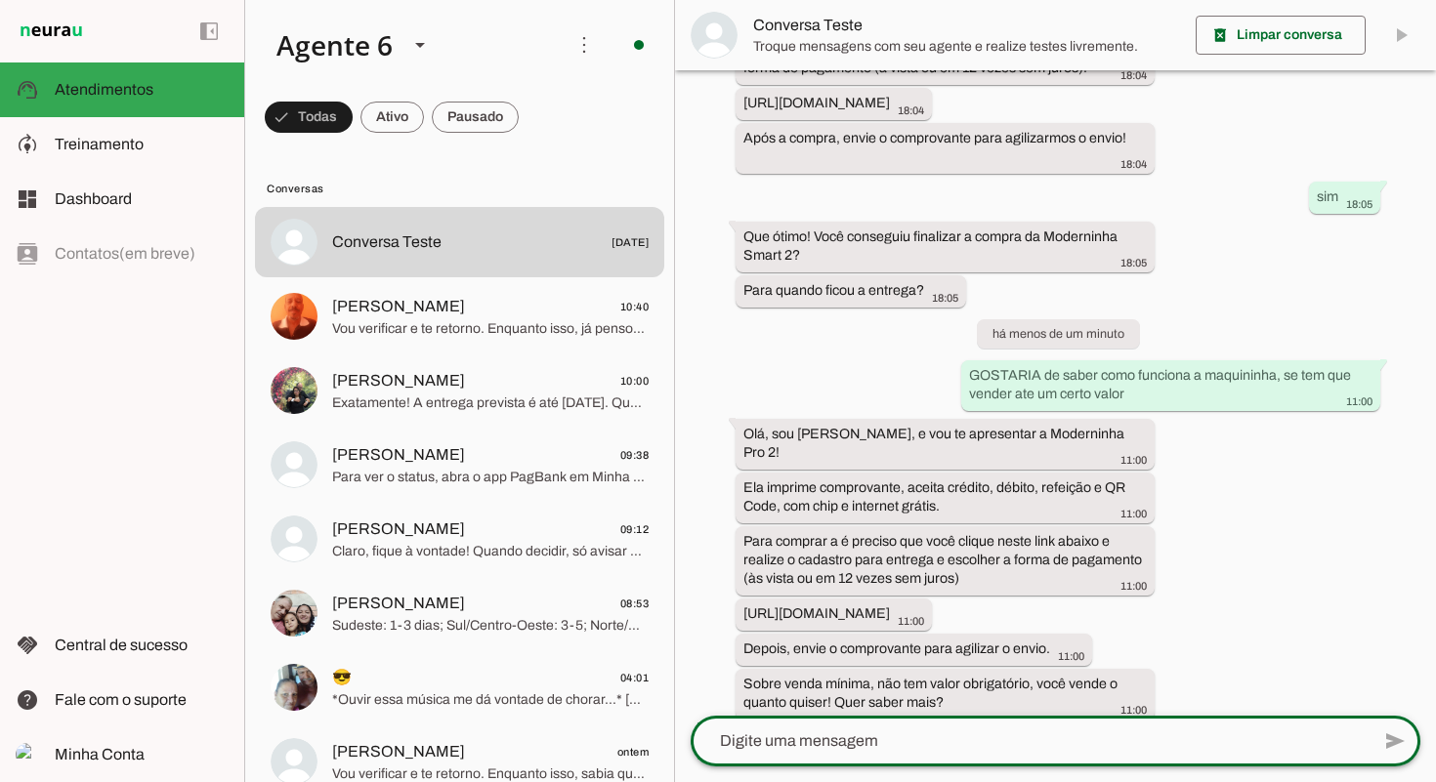
click at [889, 729] on textarea at bounding box center [1029, 740] width 679 height 23
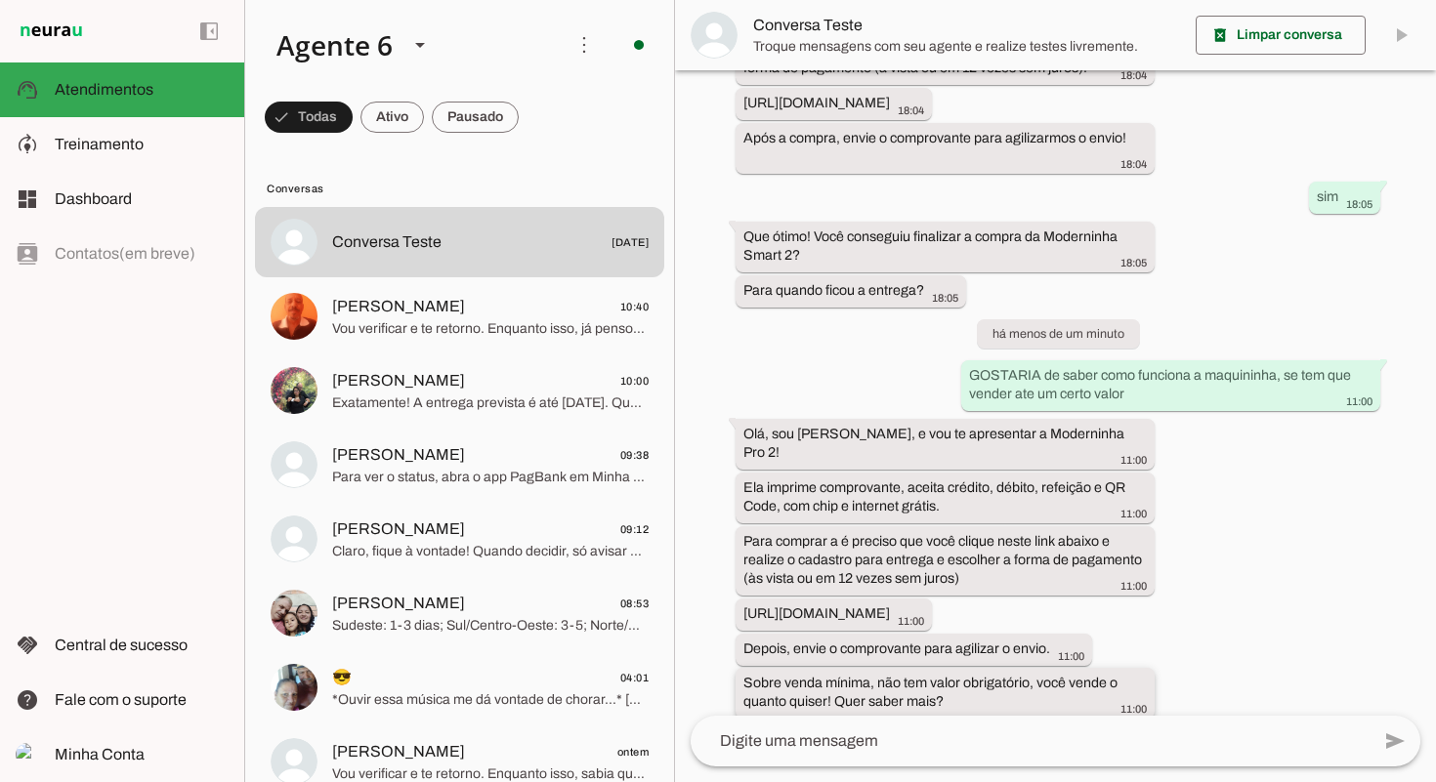
drag, startPoint x: 742, startPoint y: 668, endPoint x: 964, endPoint y: 680, distance: 222.0
click at [964, 680] on whatsapp-message-bubble "Sobre venda mínima, não tem valor obrigatório, você vende o quanto quiser! Quer…" at bounding box center [944, 693] width 419 height 51
drag, startPoint x: 934, startPoint y: 677, endPoint x: 872, endPoint y: 684, distance: 61.9
click at [0, 0] on slot "Sobre venda mínima, não tem valor obrigatório, você vende o quanto quiser! Quer…" at bounding box center [0, 0] width 0 height 0
drag, startPoint x: 838, startPoint y: 686, endPoint x: 738, endPoint y: 662, distance: 102.3
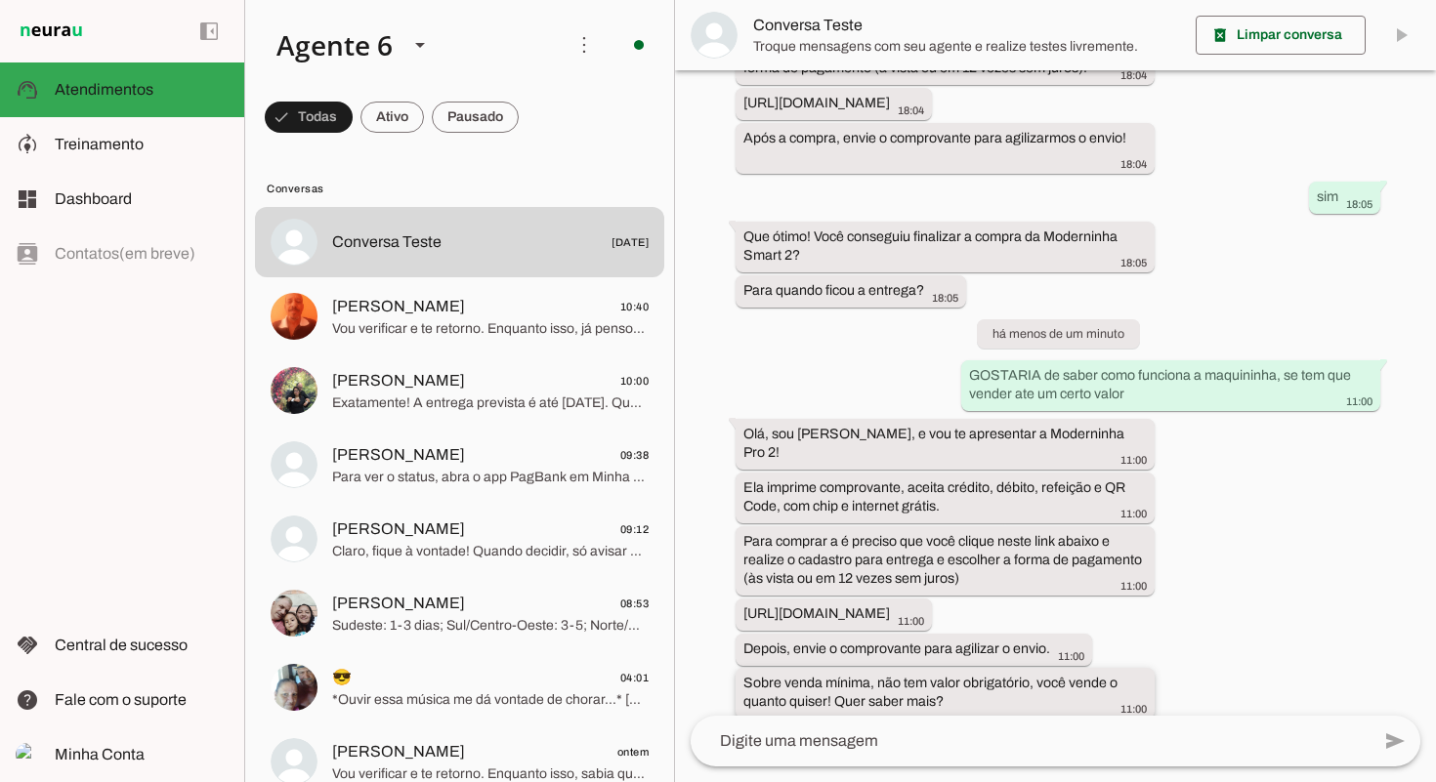
click at [738, 668] on whatsapp-message-bubble "Sobre venda mínima, não tem valor obrigatório, você vende o quanto quiser! Quer…" at bounding box center [944, 693] width 419 height 51
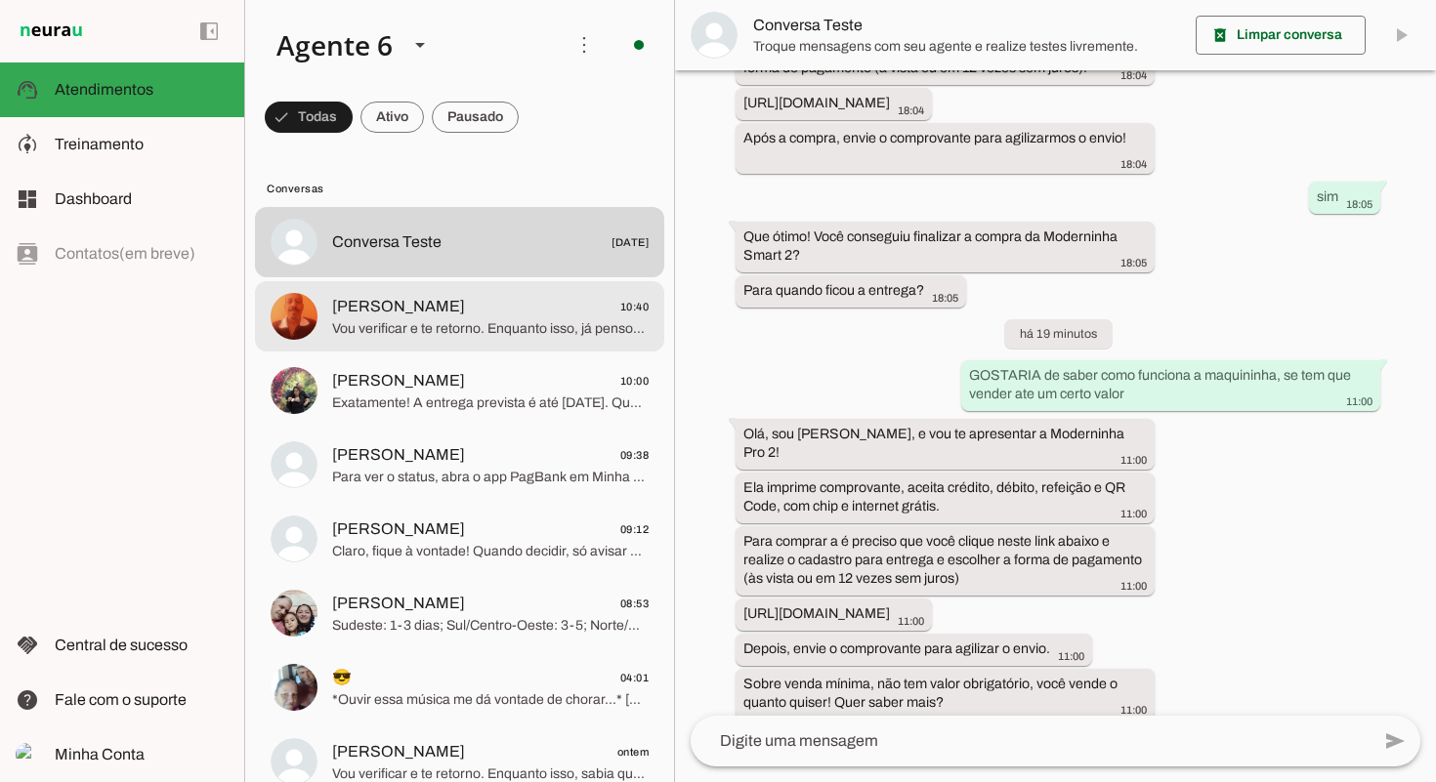
click at [513, 349] on md-item "[PERSON_NAME] 10:40 Vou verificar e te retorno. Enquanto isso, já pensou em ter…" at bounding box center [459, 316] width 409 height 70
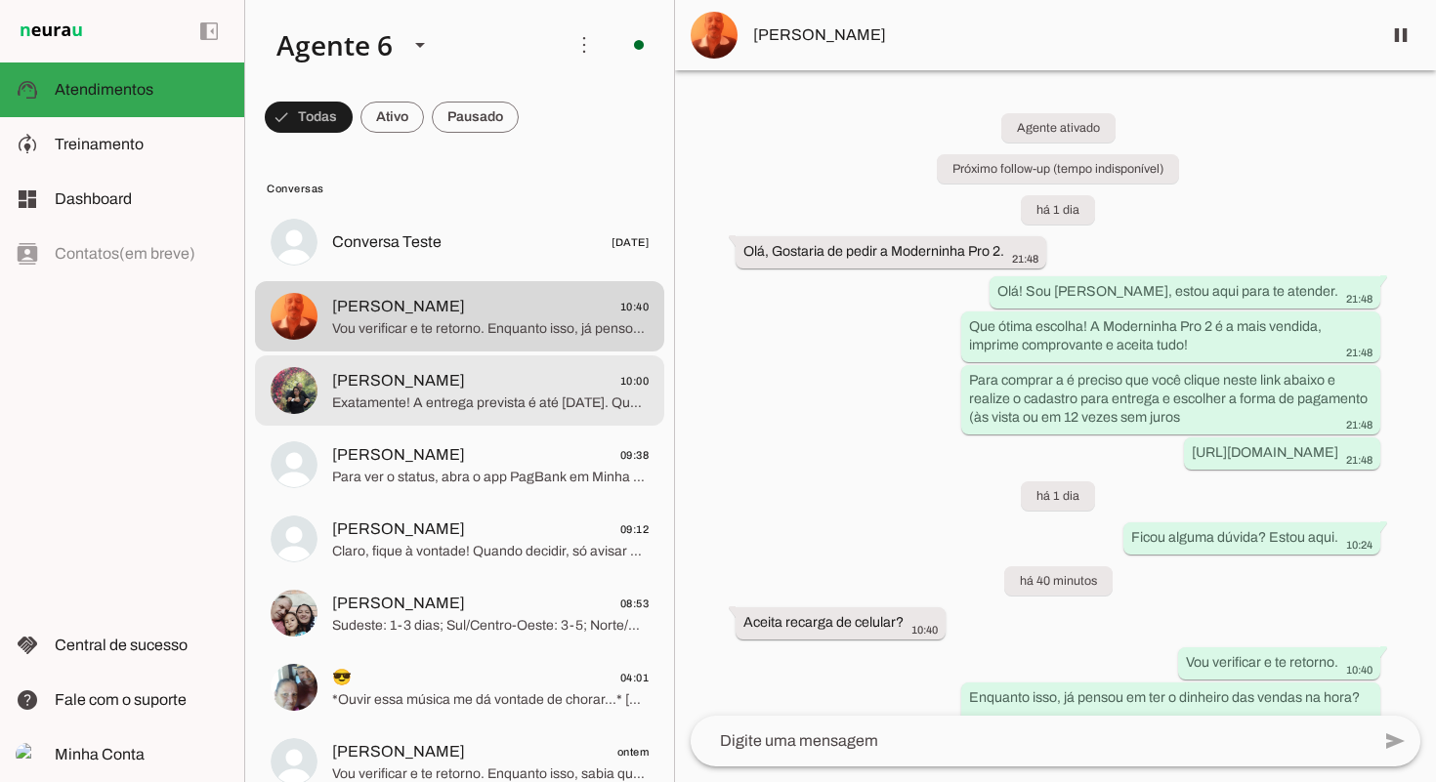
click at [362, 421] on md-item "[PERSON_NAME] 10:00 Exatamente! A entrega prevista é até [DATE]. Quer ajuda par…" at bounding box center [459, 390] width 409 height 70
